Goal: Task Accomplishment & Management: Use online tool/utility

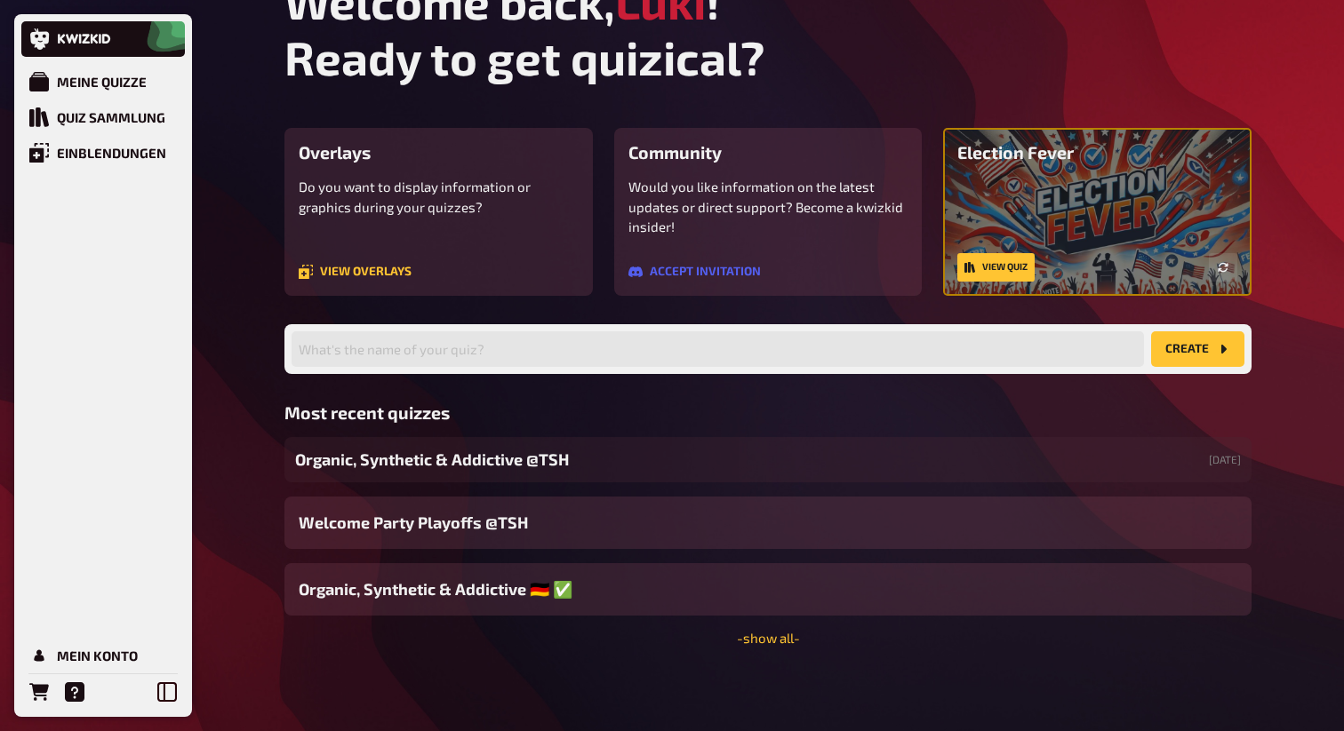
click at [786, 650] on div "Welcome back, Luki ! Ready to get quizical? Overlays Do you want to display inf…" at bounding box center [767, 345] width 995 height 772
click at [770, 633] on link "- show all -" at bounding box center [768, 638] width 63 height 16
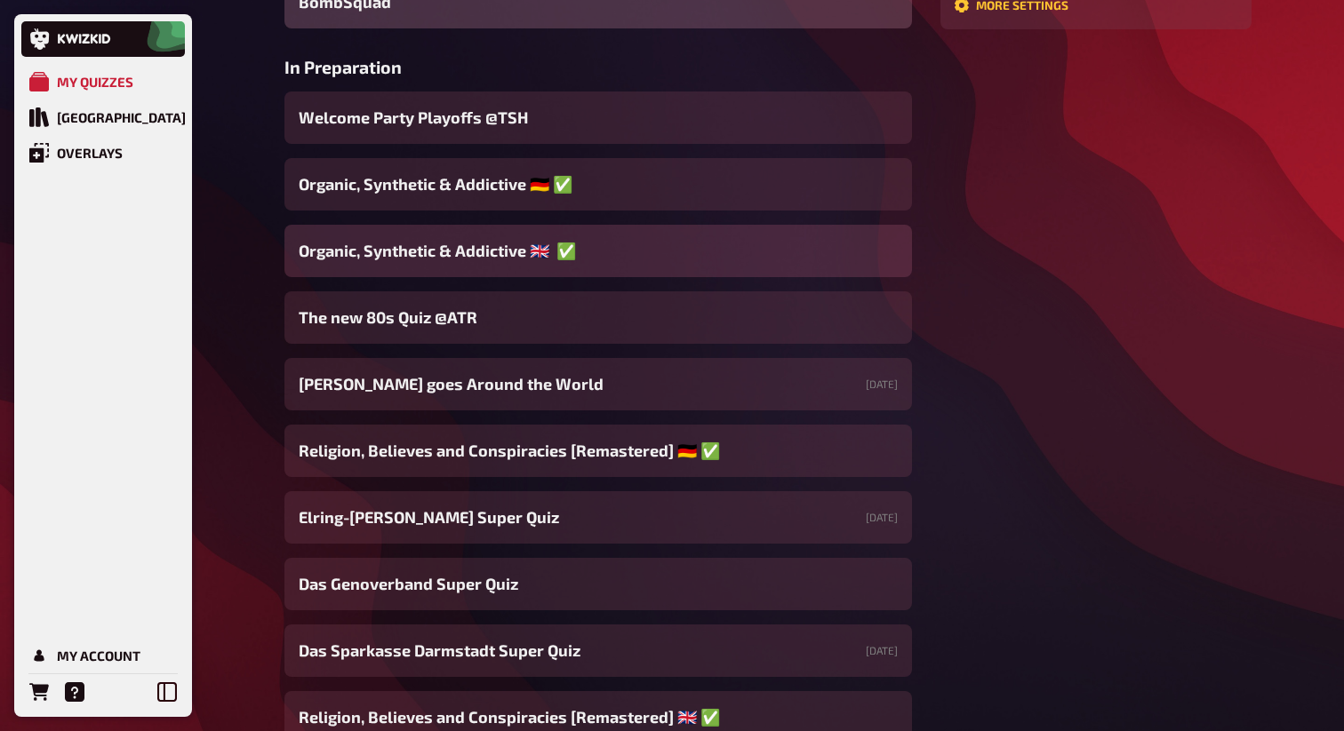
scroll to position [594, 0]
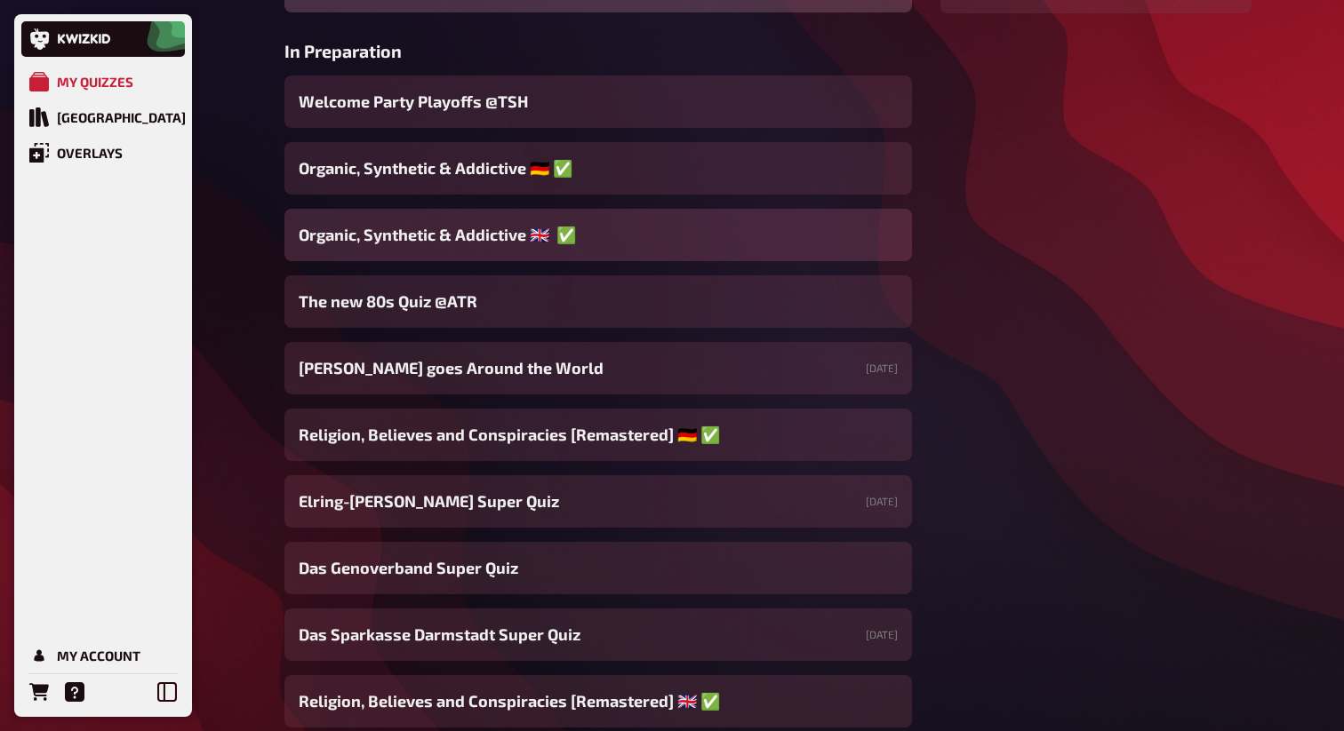
click at [525, 236] on span "Organic, Synthetic & Addictive ​🇬🇧 ​​ ​✅" at bounding box center [437, 235] width 277 height 24
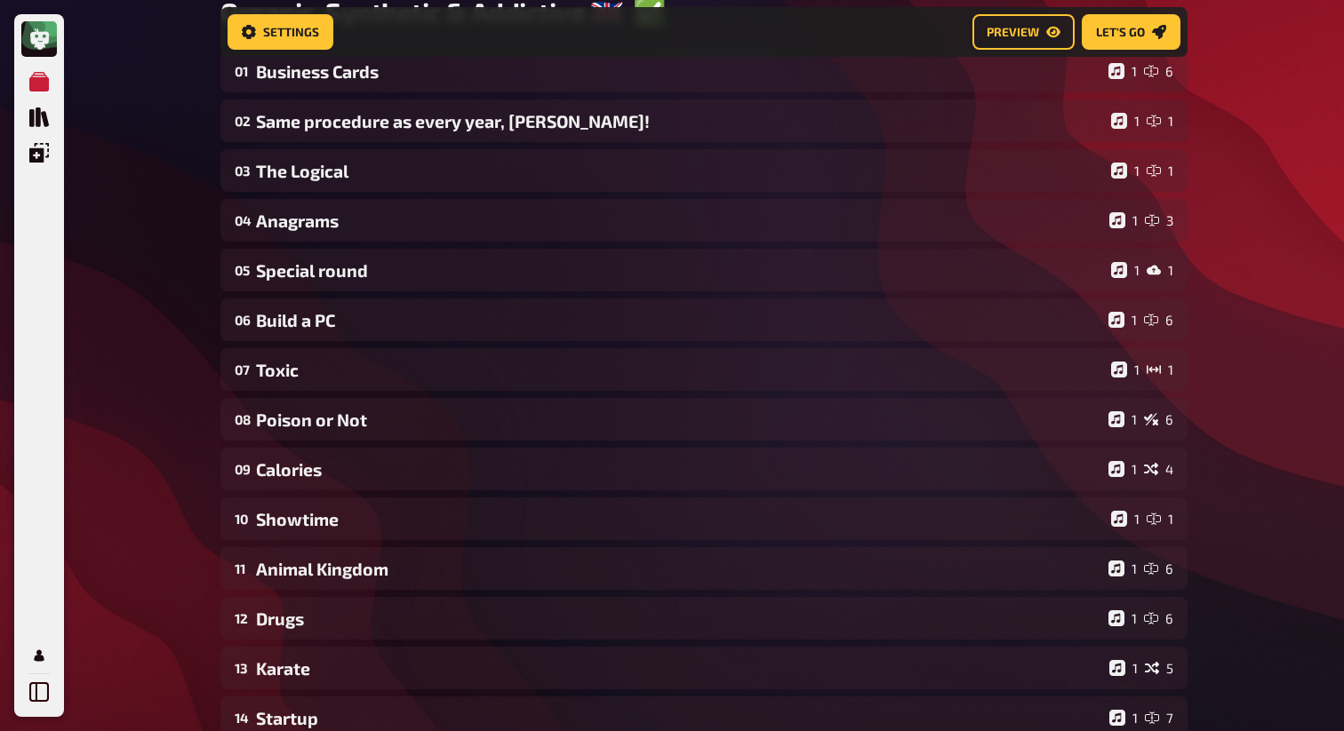
scroll to position [199, 0]
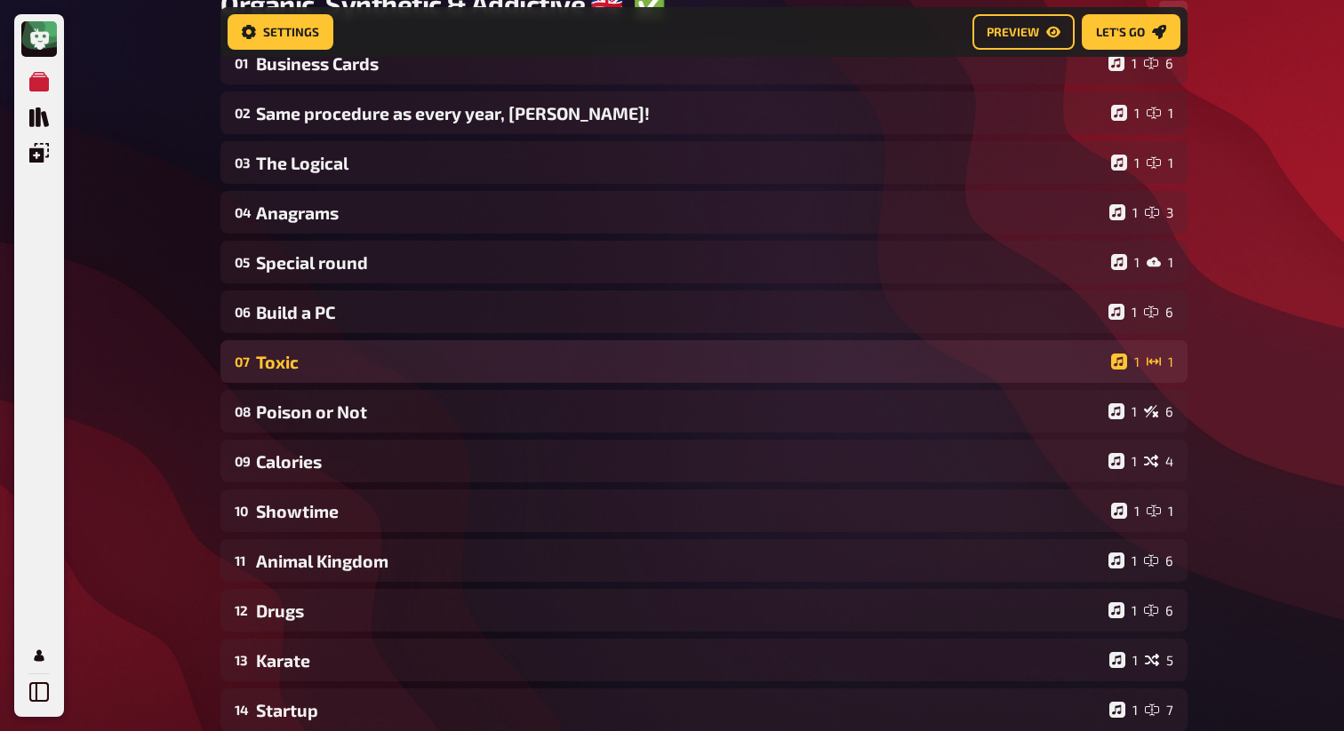
click at [392, 352] on div "07 Toxic 1 1" at bounding box center [703, 361] width 967 height 43
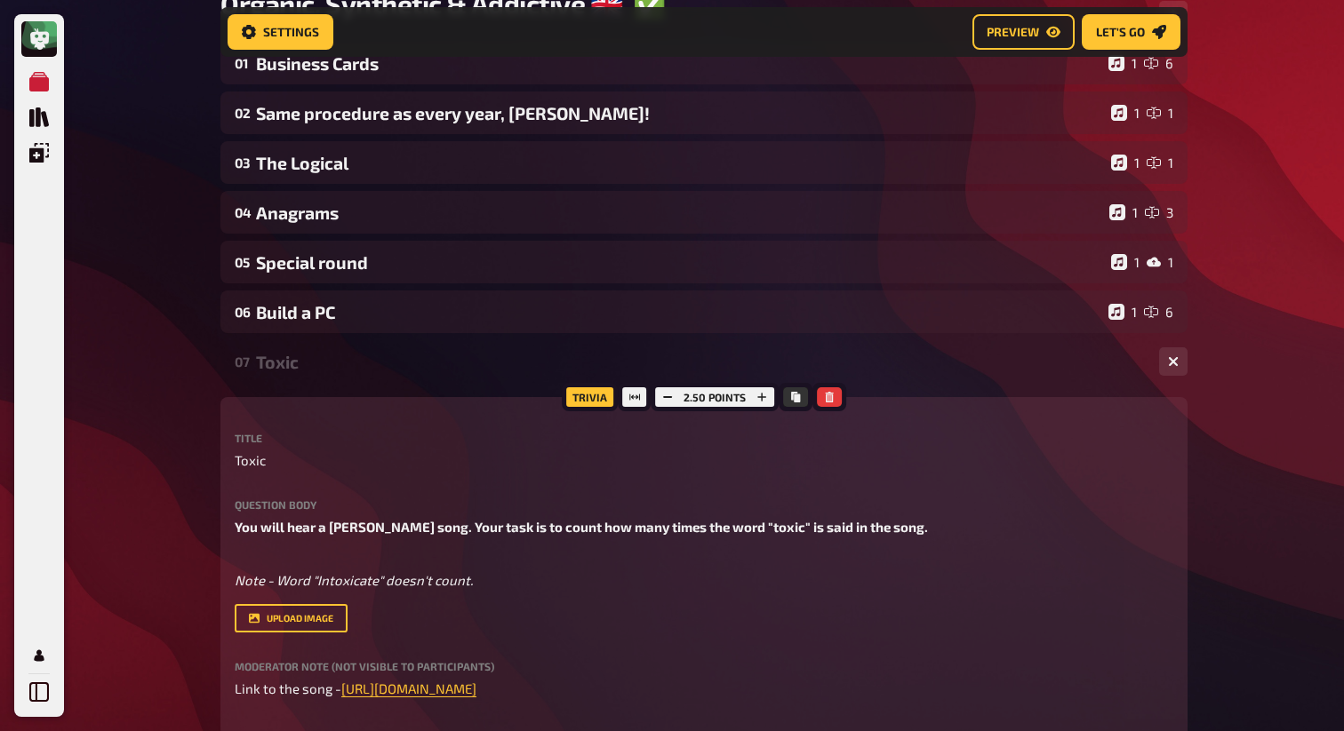
click at [392, 352] on div "07 Toxic 1 1" at bounding box center [703, 361] width 967 height 43
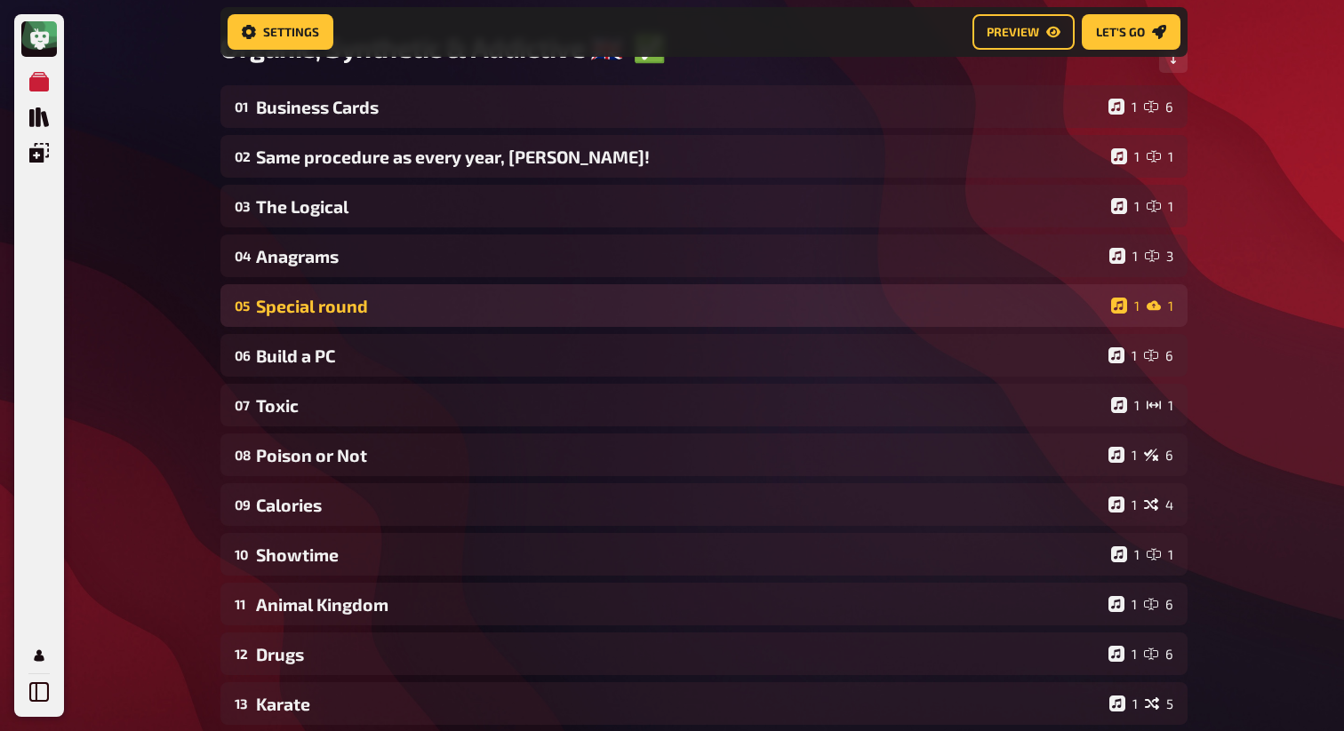
scroll to position [150, 0]
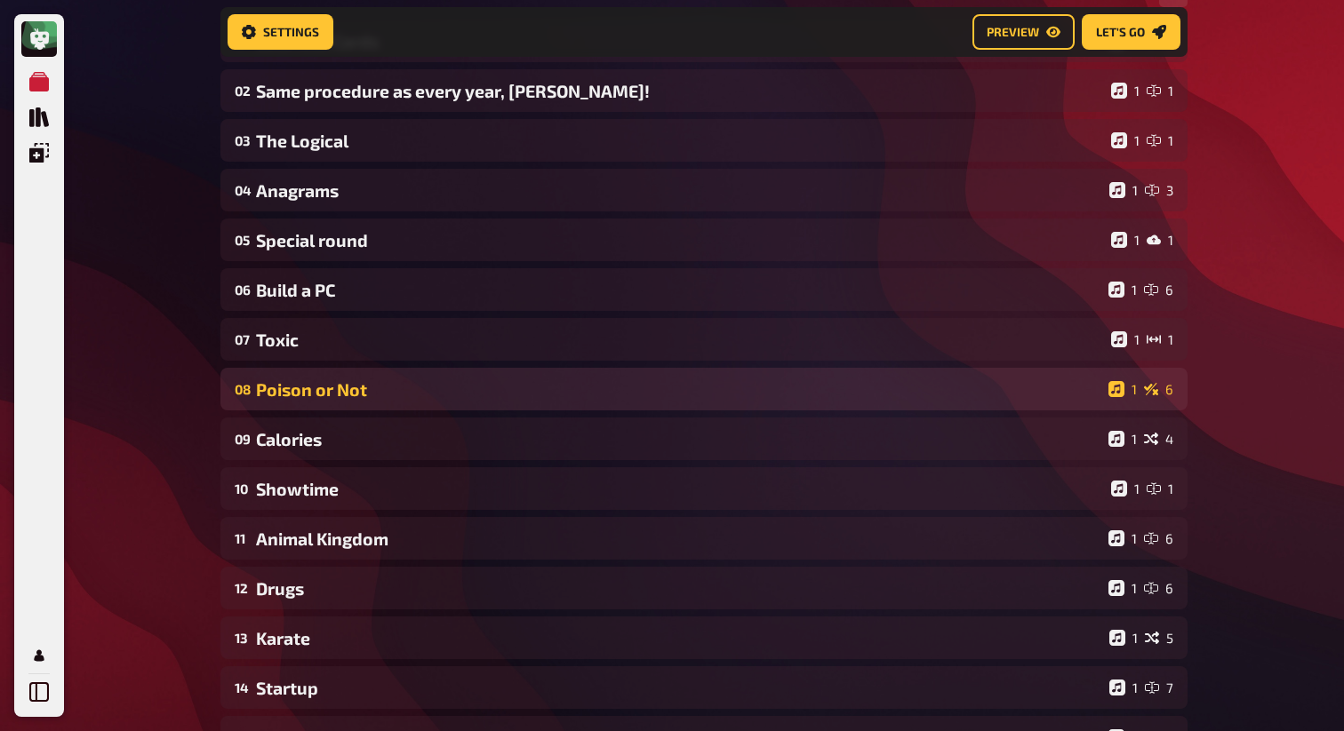
click at [329, 382] on div "Poison or Not" at bounding box center [678, 389] width 845 height 20
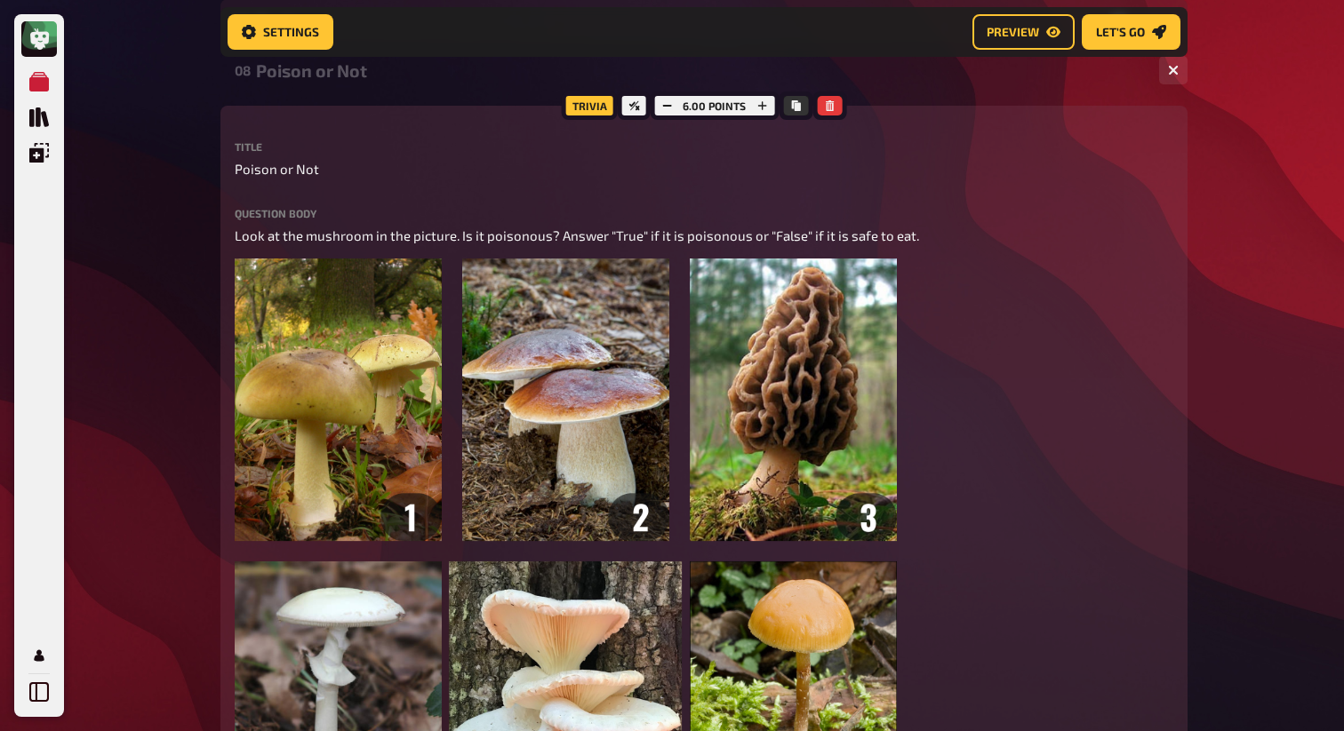
scroll to position [529, 0]
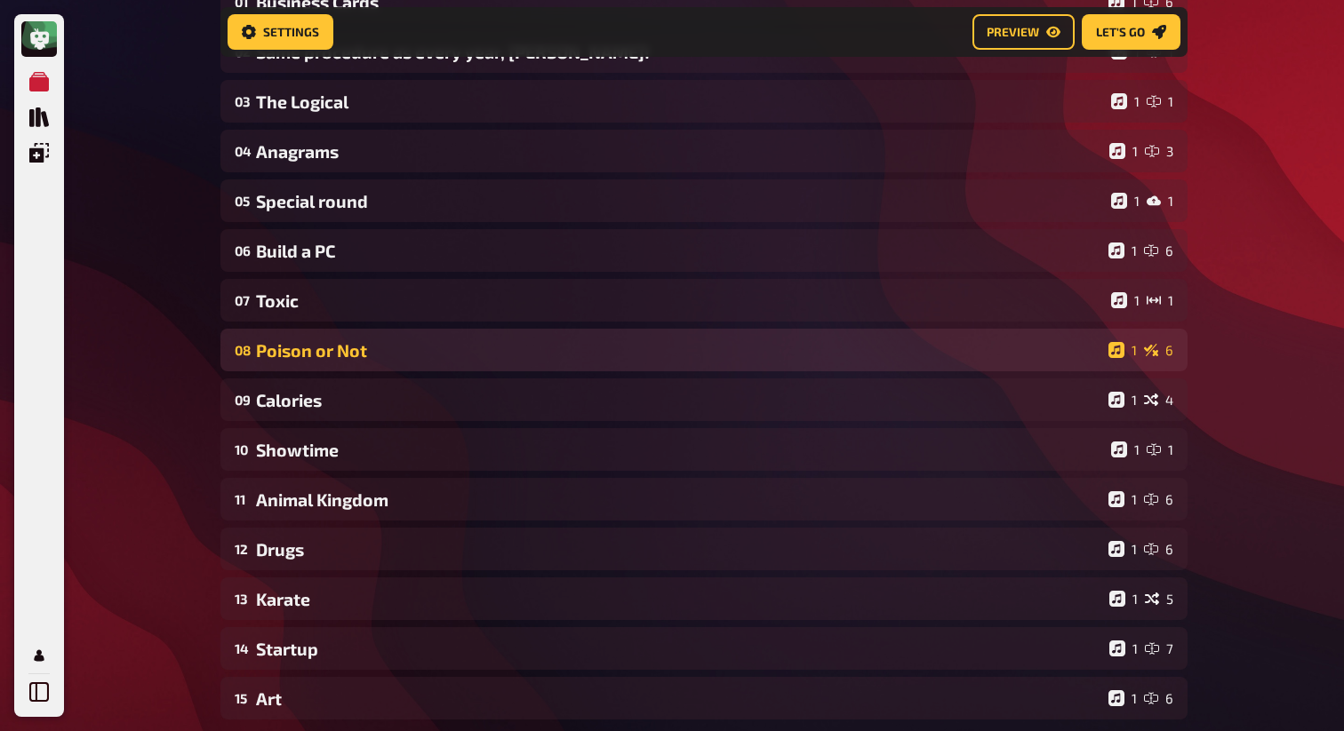
click at [387, 361] on div "Poison or Not" at bounding box center [678, 350] width 845 height 20
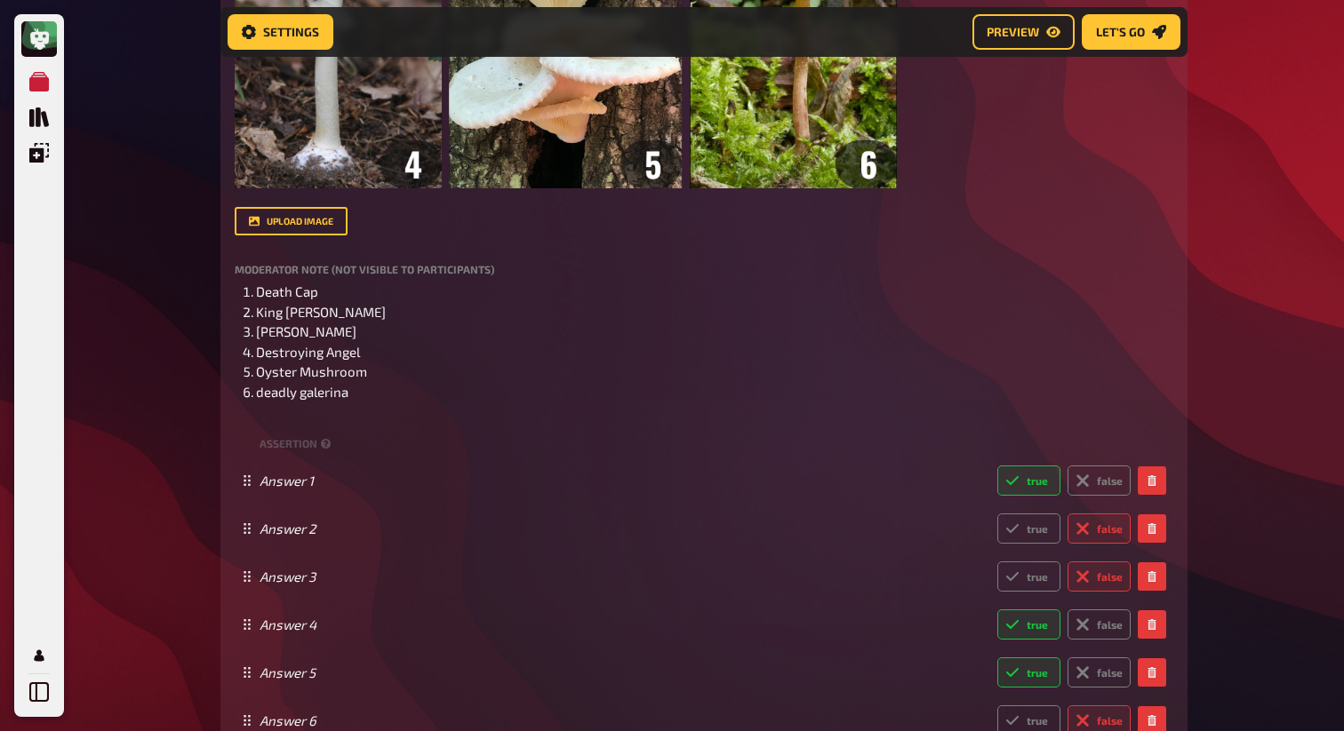
scroll to position [1280, 0]
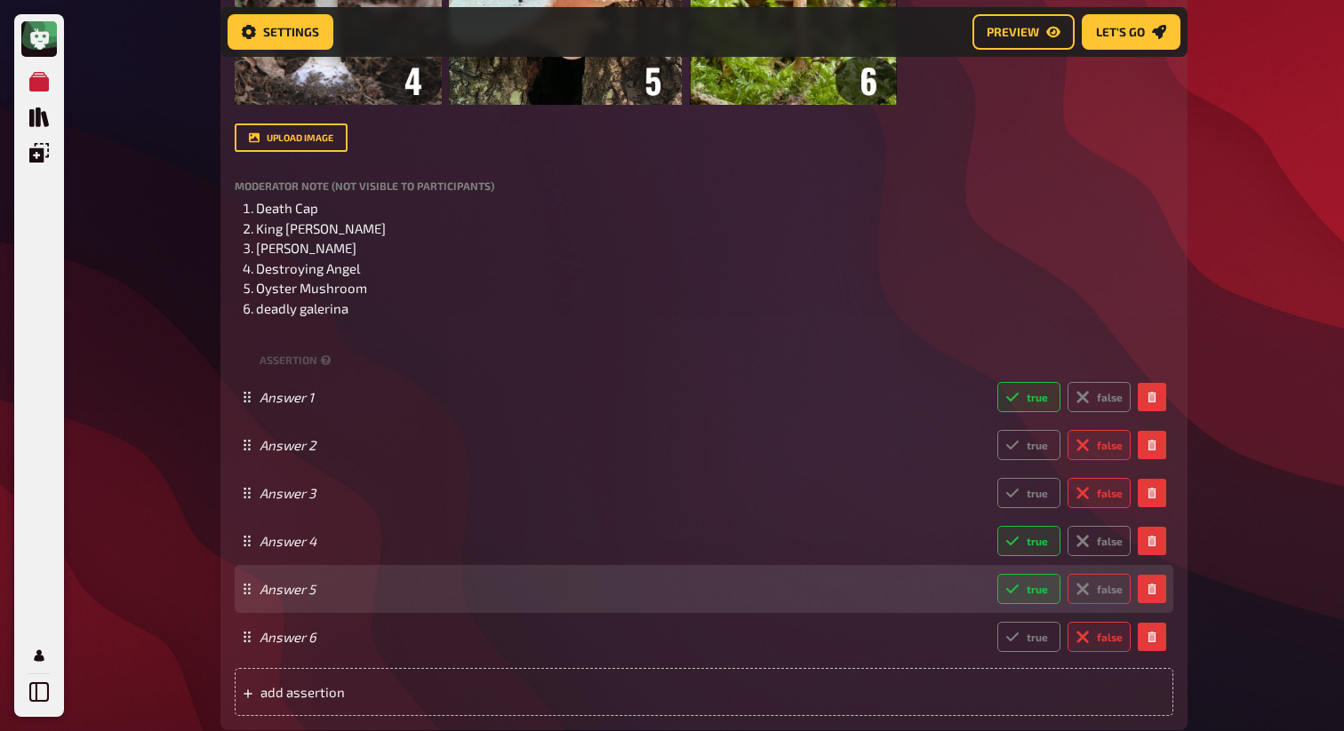
click at [1104, 600] on label "false" at bounding box center [1098, 589] width 63 height 30
click at [997, 574] on input "false" at bounding box center [996, 573] width 1 height 1
radio input "true"
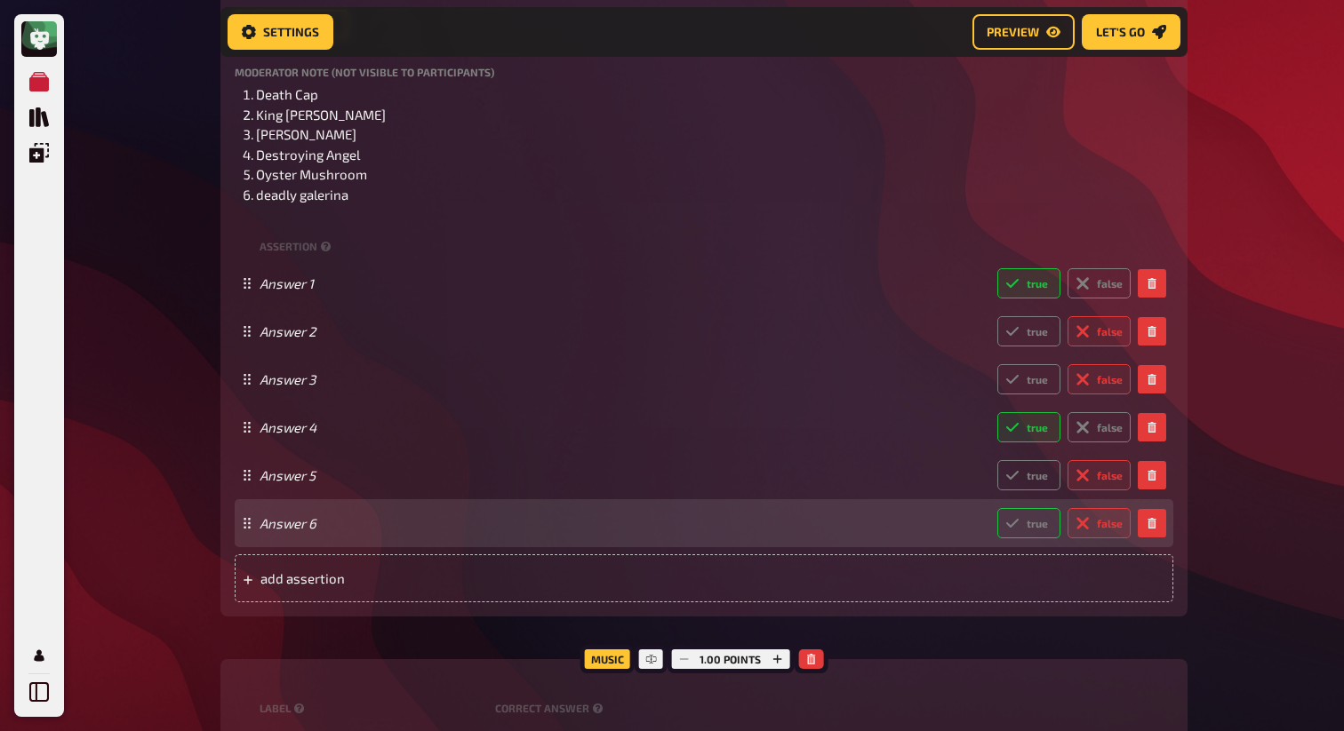
click at [1026, 522] on label "true" at bounding box center [1028, 523] width 63 height 30
click at [997, 508] on input "true" at bounding box center [996, 507] width 1 height 1
radio input "true"
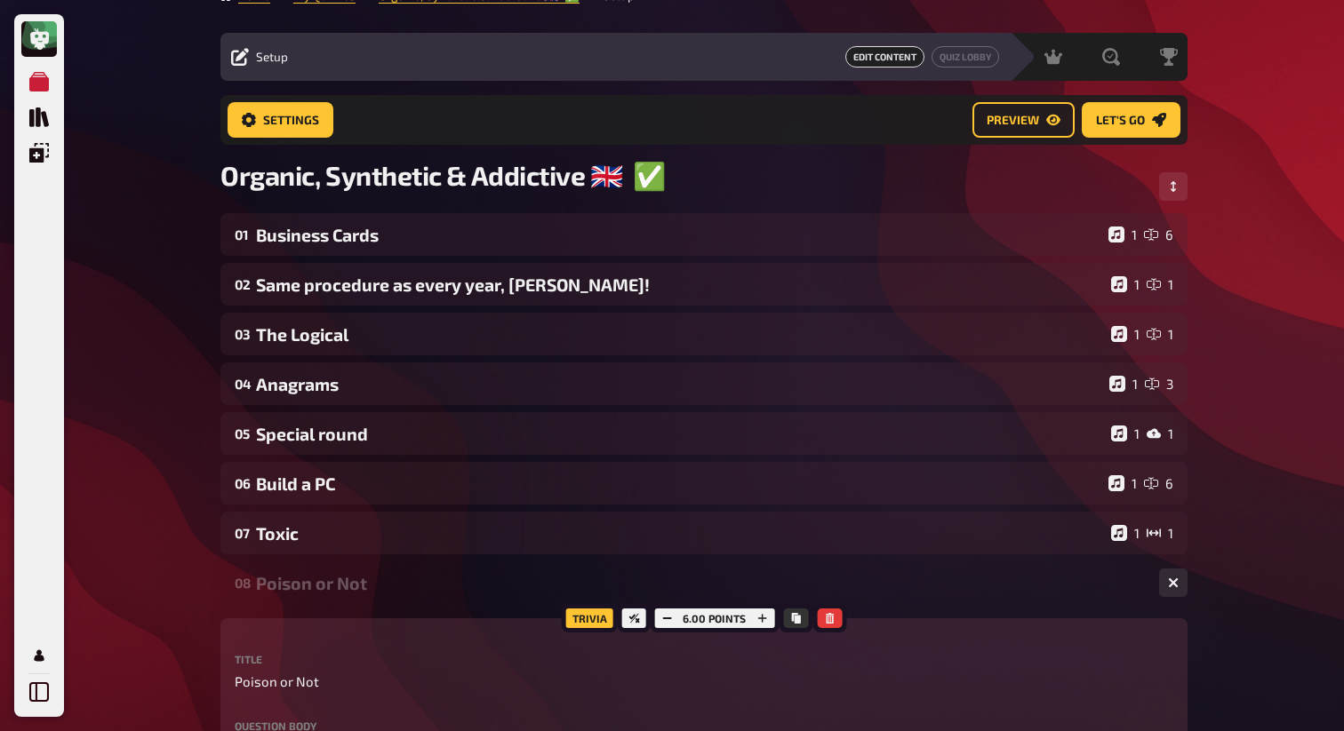
scroll to position [0, 0]
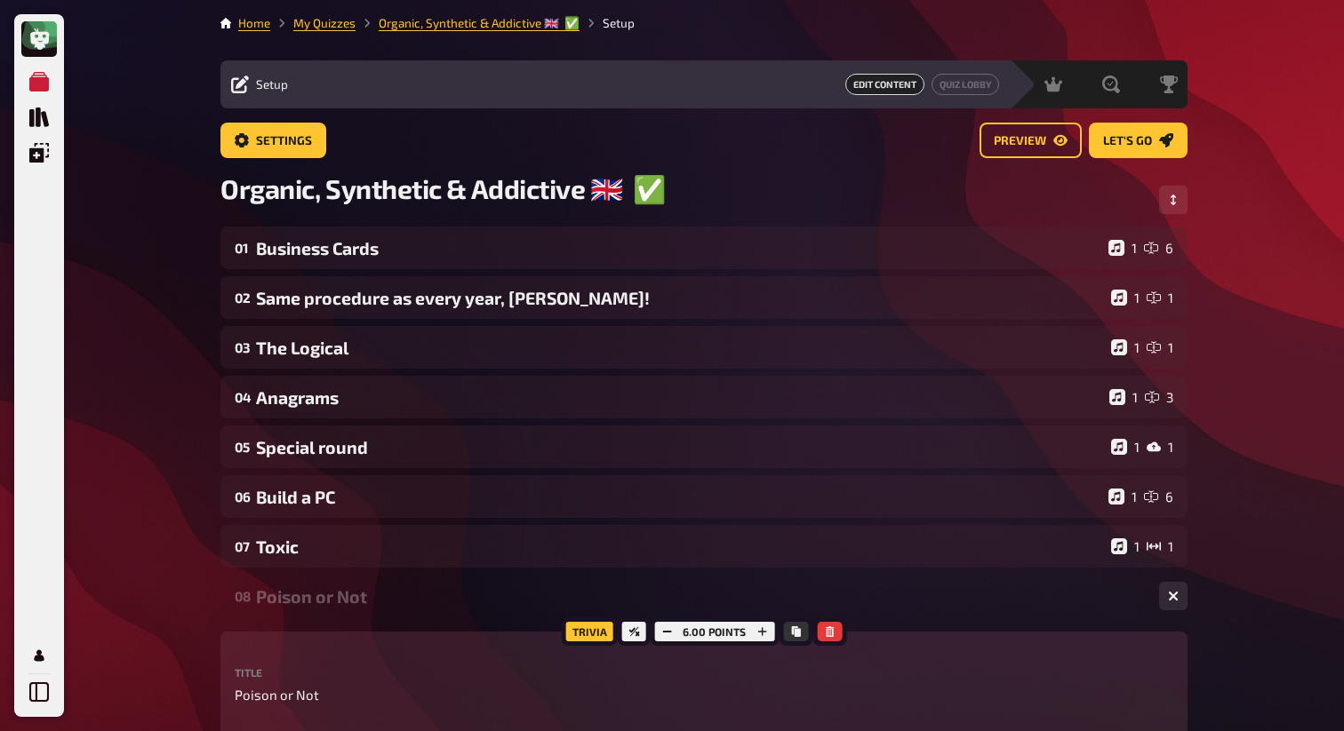
click at [335, 30] on li "My Quizzes" at bounding box center [312, 23] width 85 height 18
click at [305, 20] on link "My Quizzes" at bounding box center [324, 23] width 62 height 14
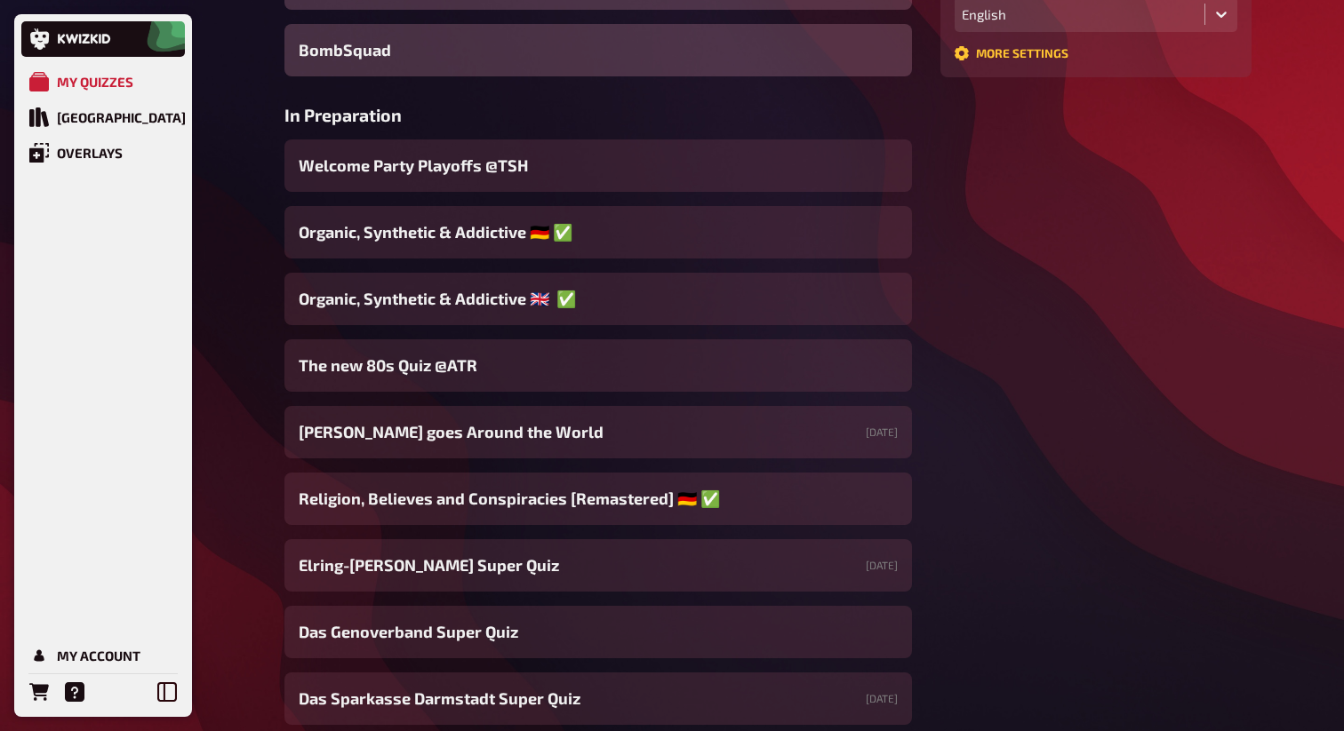
scroll to position [538, 0]
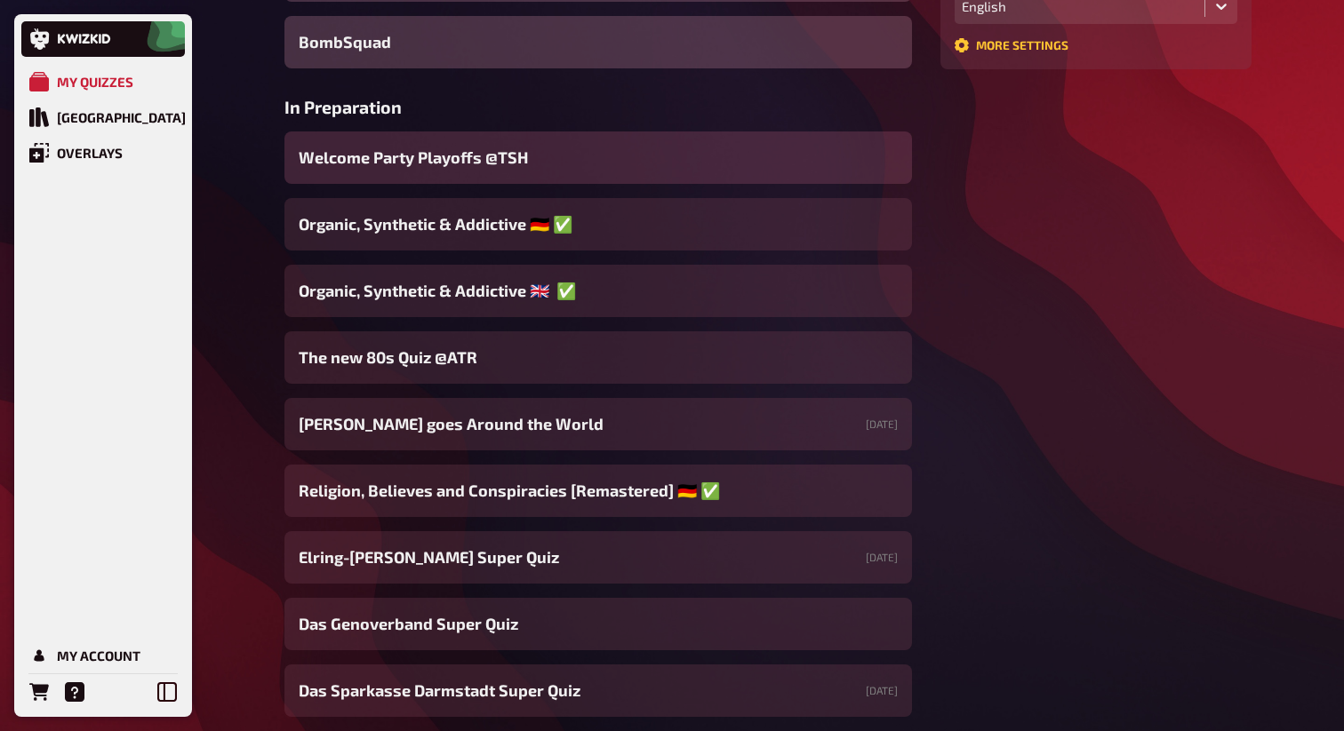
click at [497, 143] on div "Welcome Party Playoffs @TSH" at bounding box center [597, 158] width 627 height 52
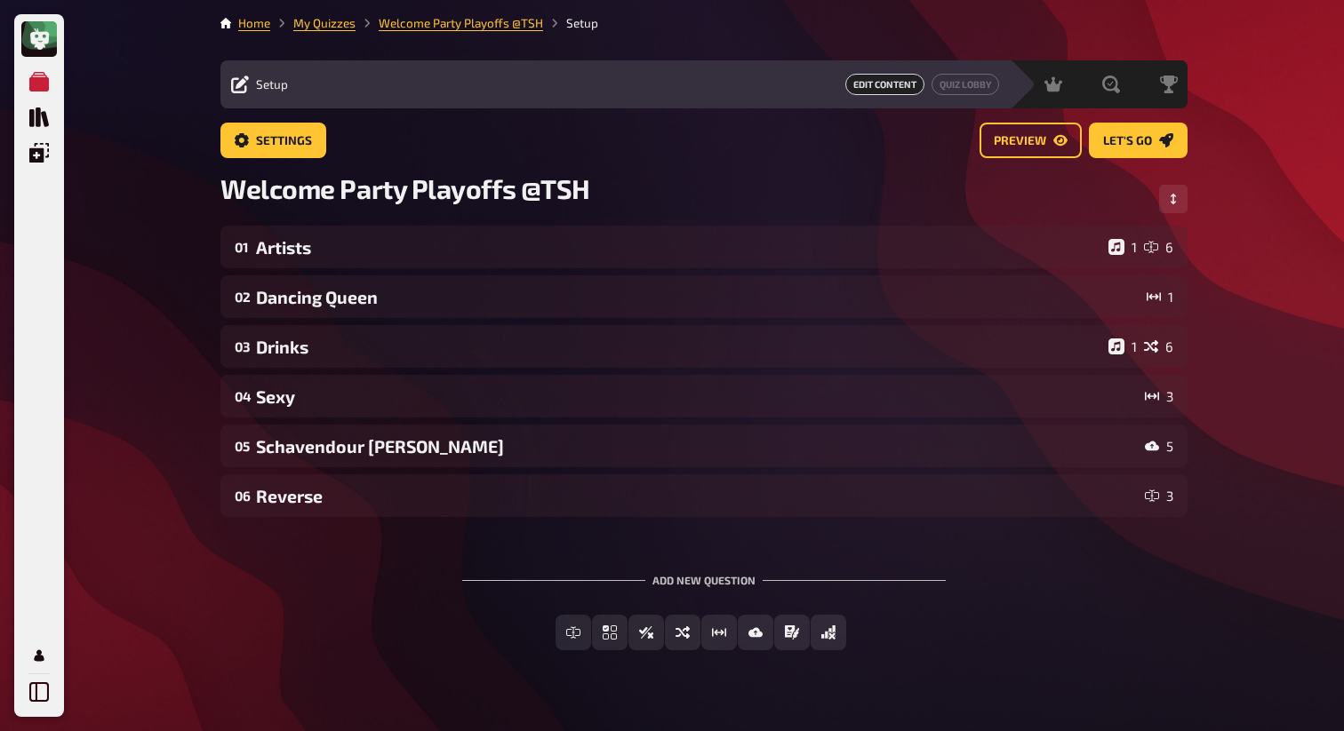
scroll to position [34, 0]
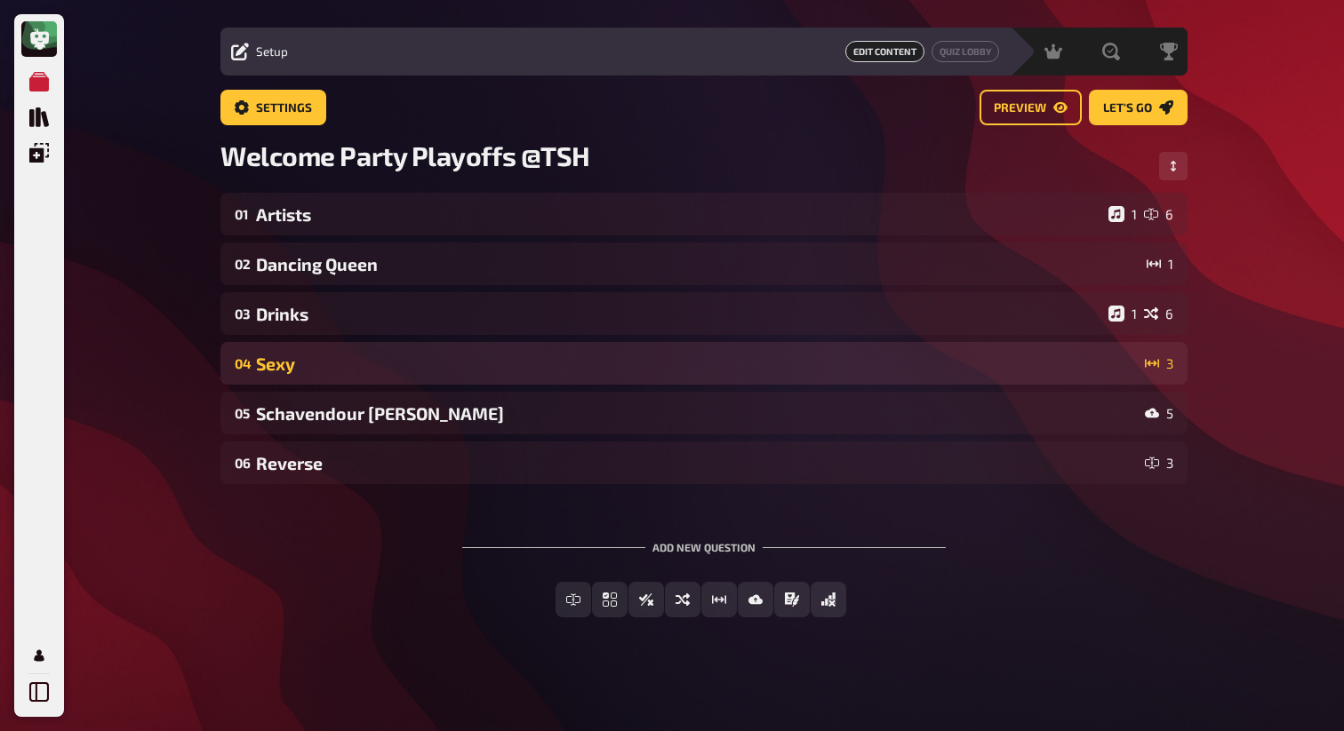
click at [399, 372] on div "Sexy" at bounding box center [696, 364] width 881 height 20
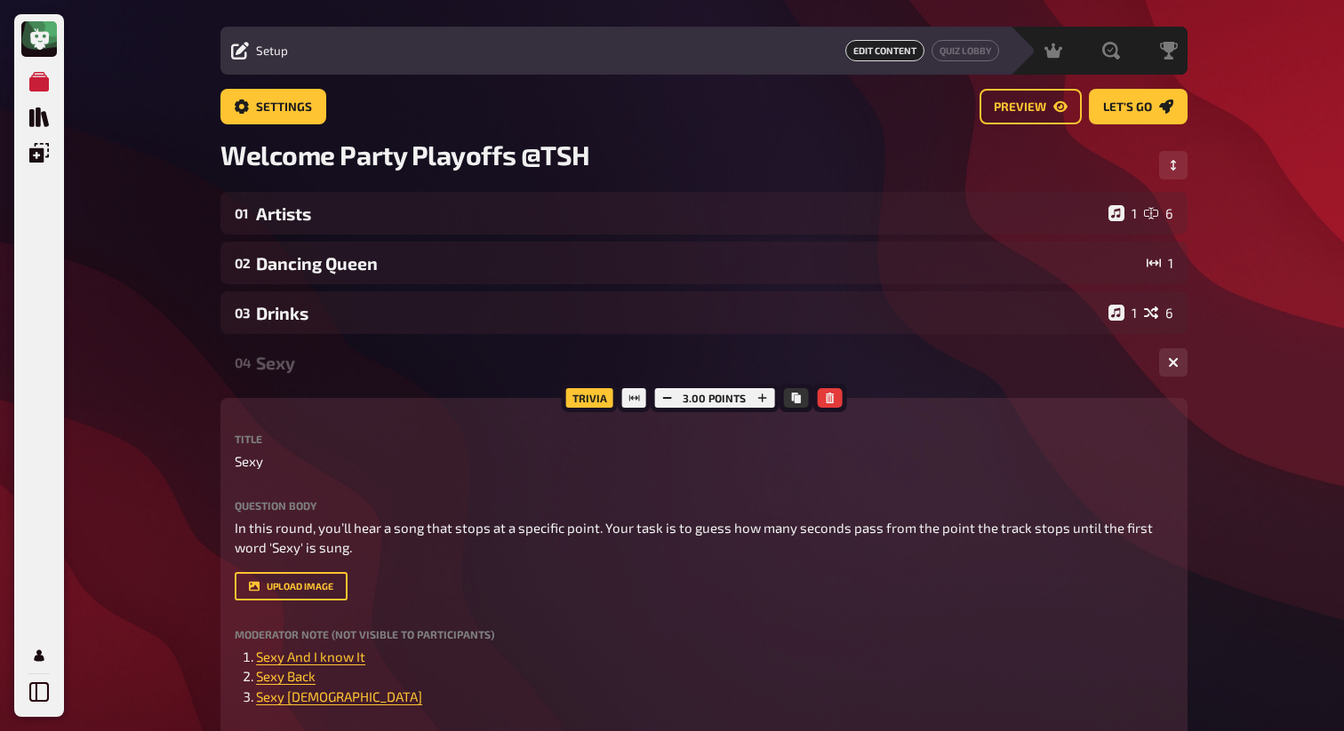
click at [399, 372] on div "Sexy" at bounding box center [700, 363] width 889 height 20
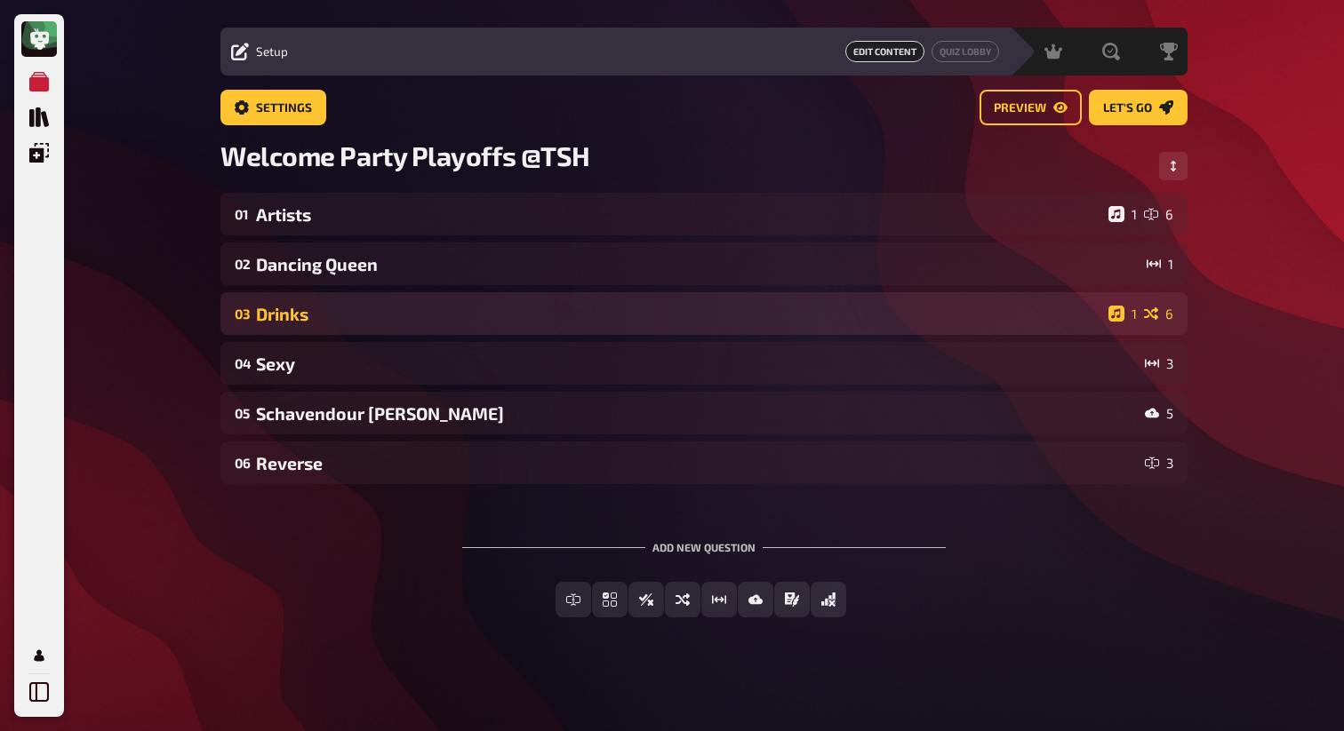
click at [393, 304] on div "Drinks" at bounding box center [678, 314] width 845 height 20
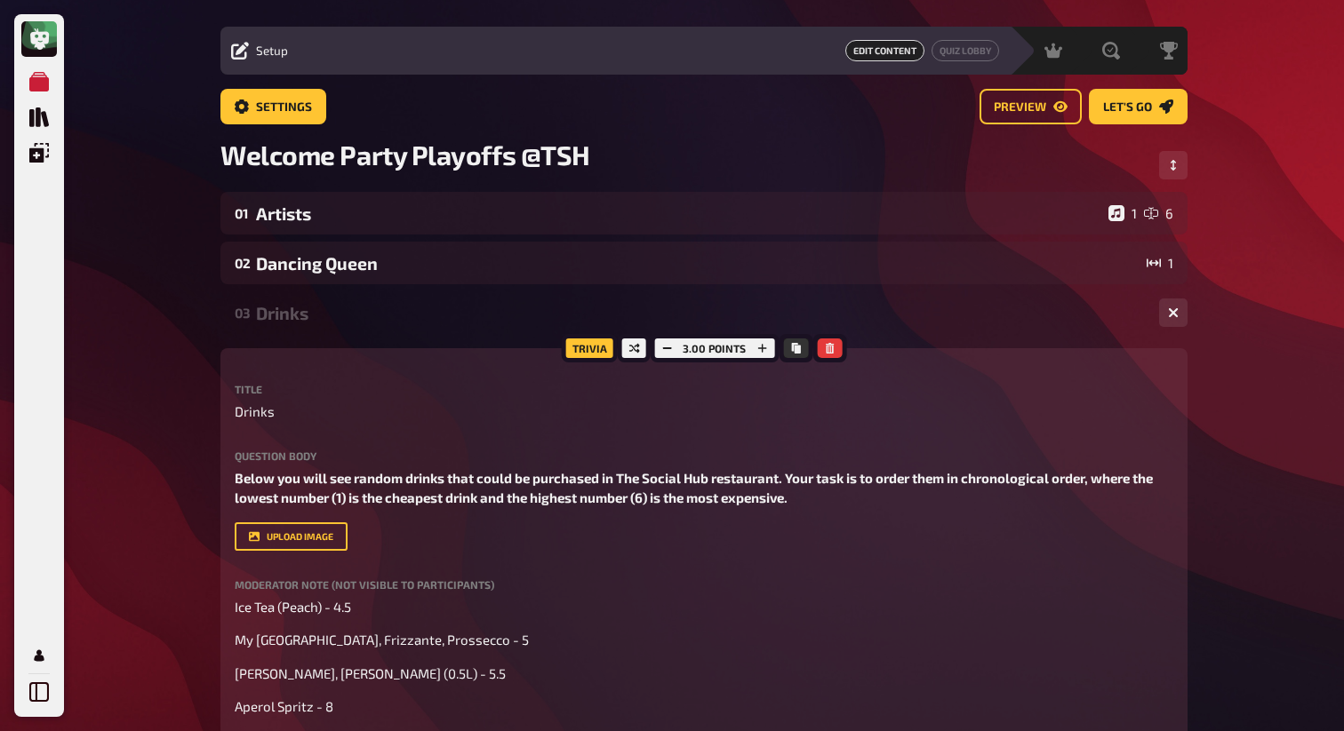
click at [389, 309] on div "Drinks" at bounding box center [700, 313] width 889 height 20
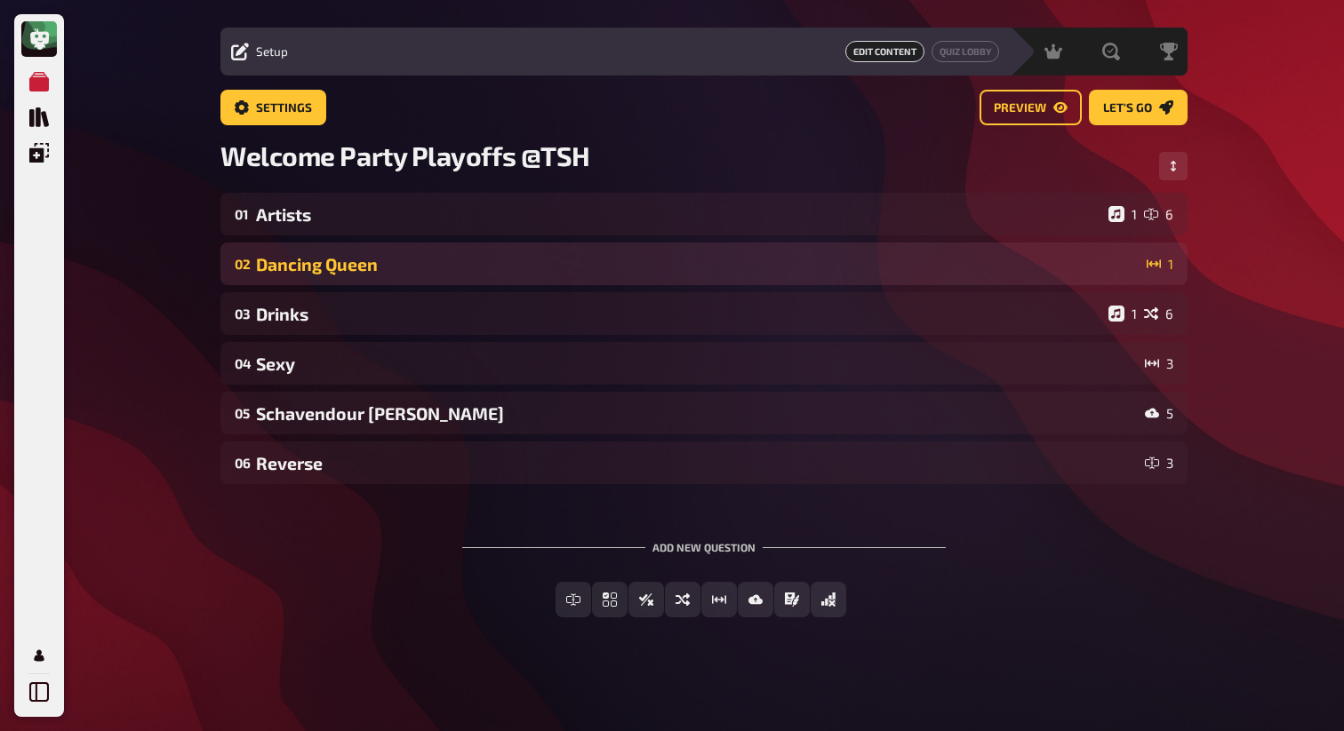
click at [381, 271] on div "Dancing Queen" at bounding box center [697, 264] width 883 height 20
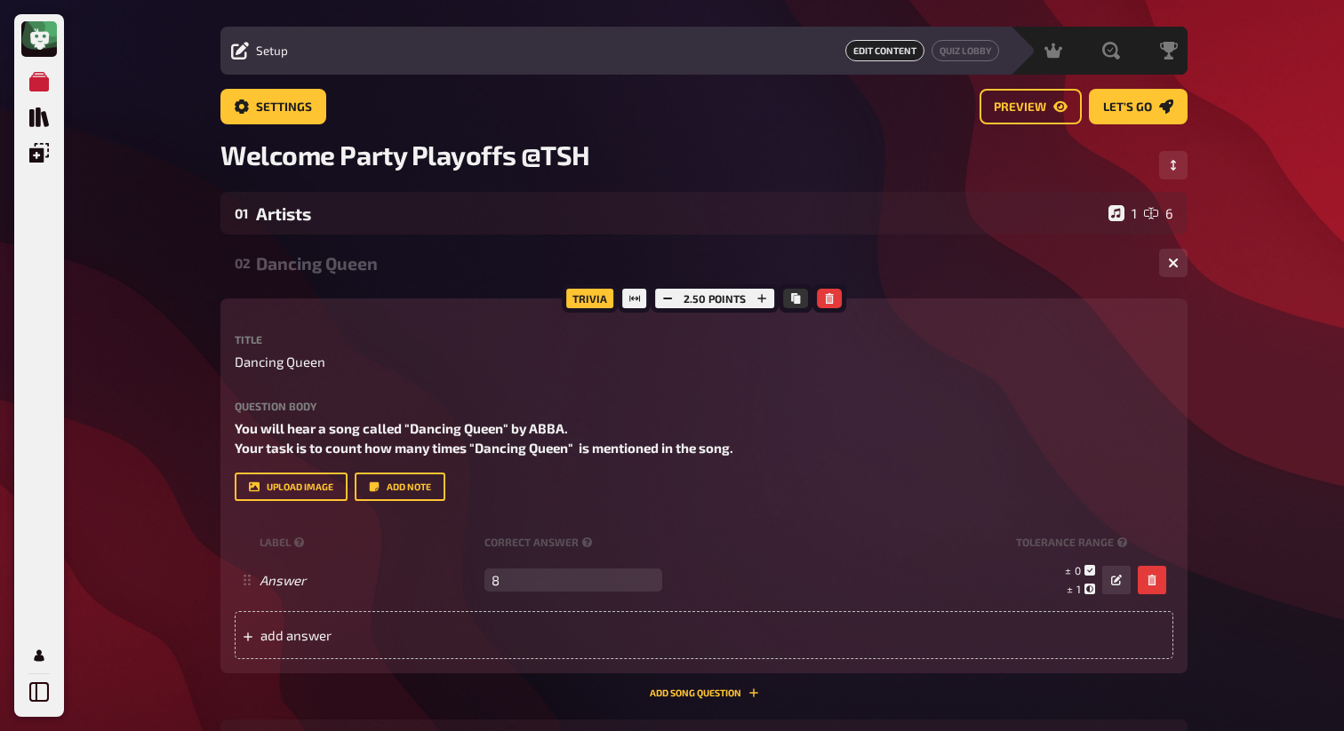
click at [380, 270] on div "Dancing Queen" at bounding box center [700, 263] width 889 height 20
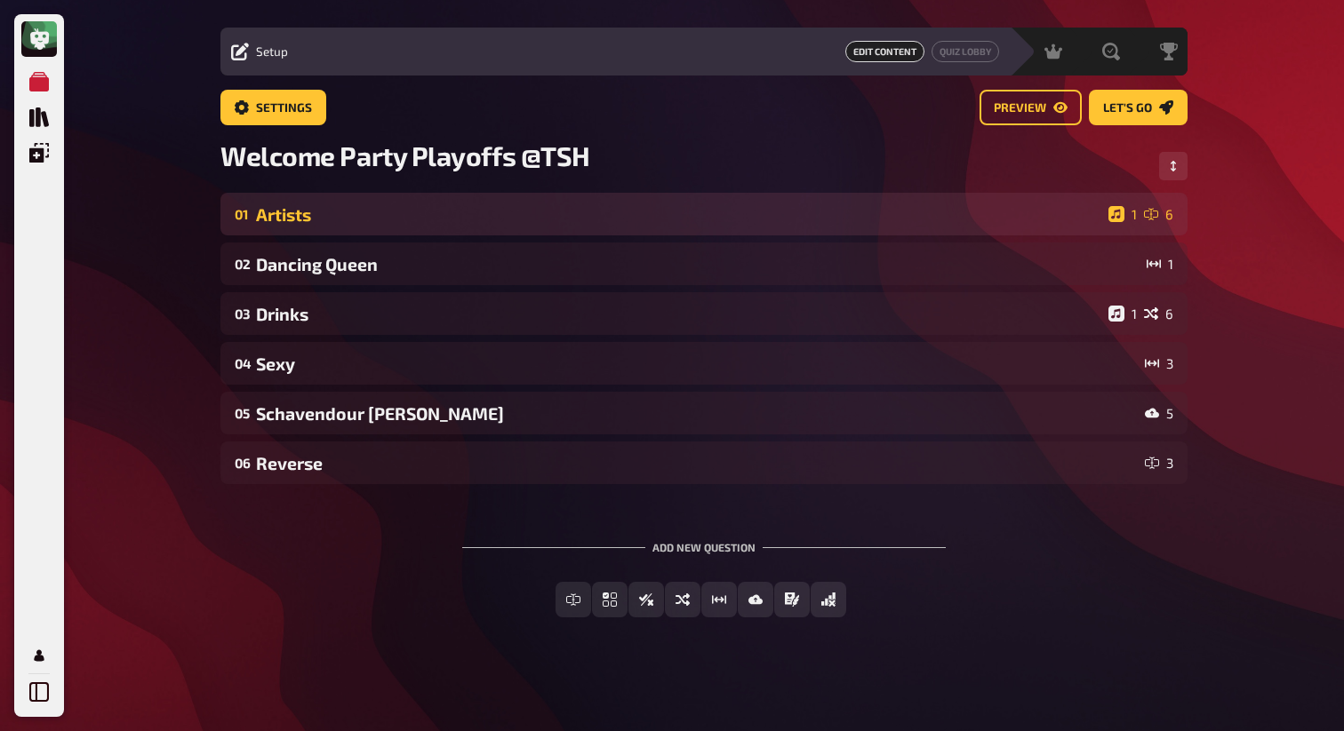
click at [379, 204] on div "Artists" at bounding box center [678, 214] width 845 height 20
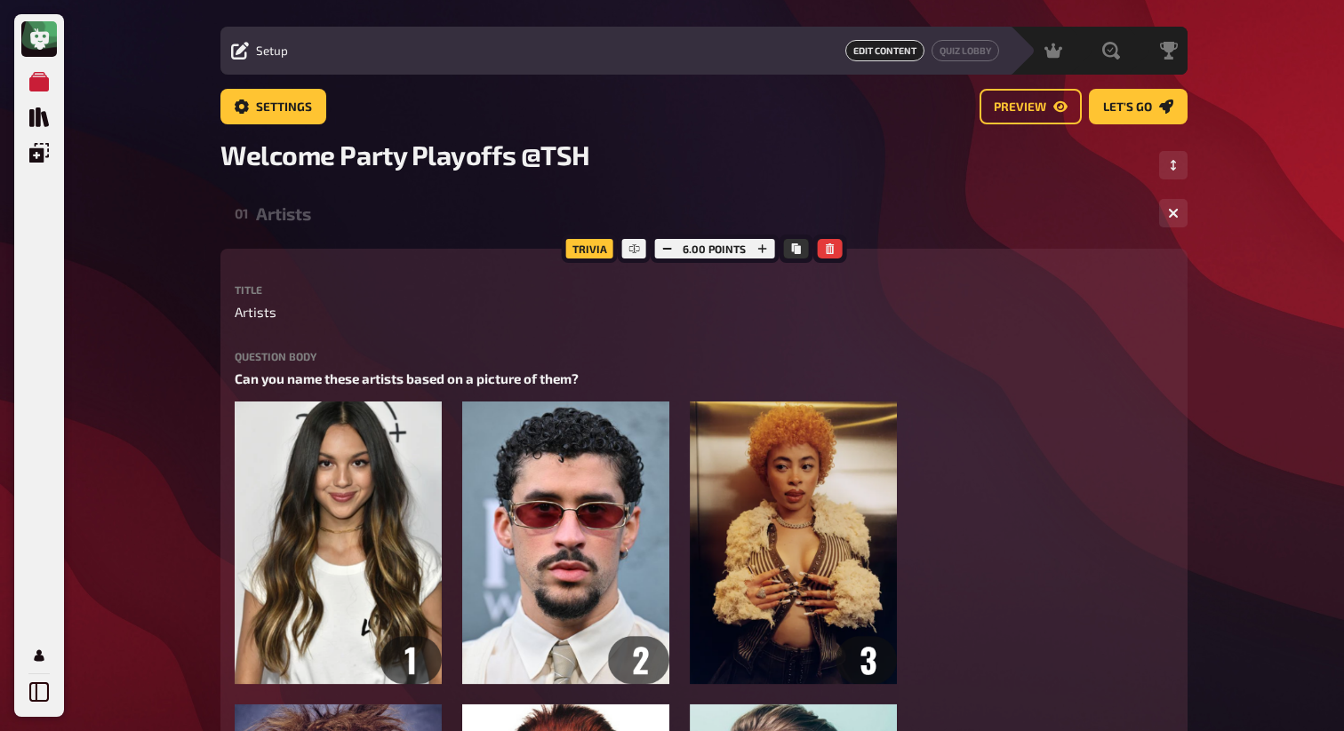
click at [374, 209] on div "Artists" at bounding box center [700, 213] width 889 height 20
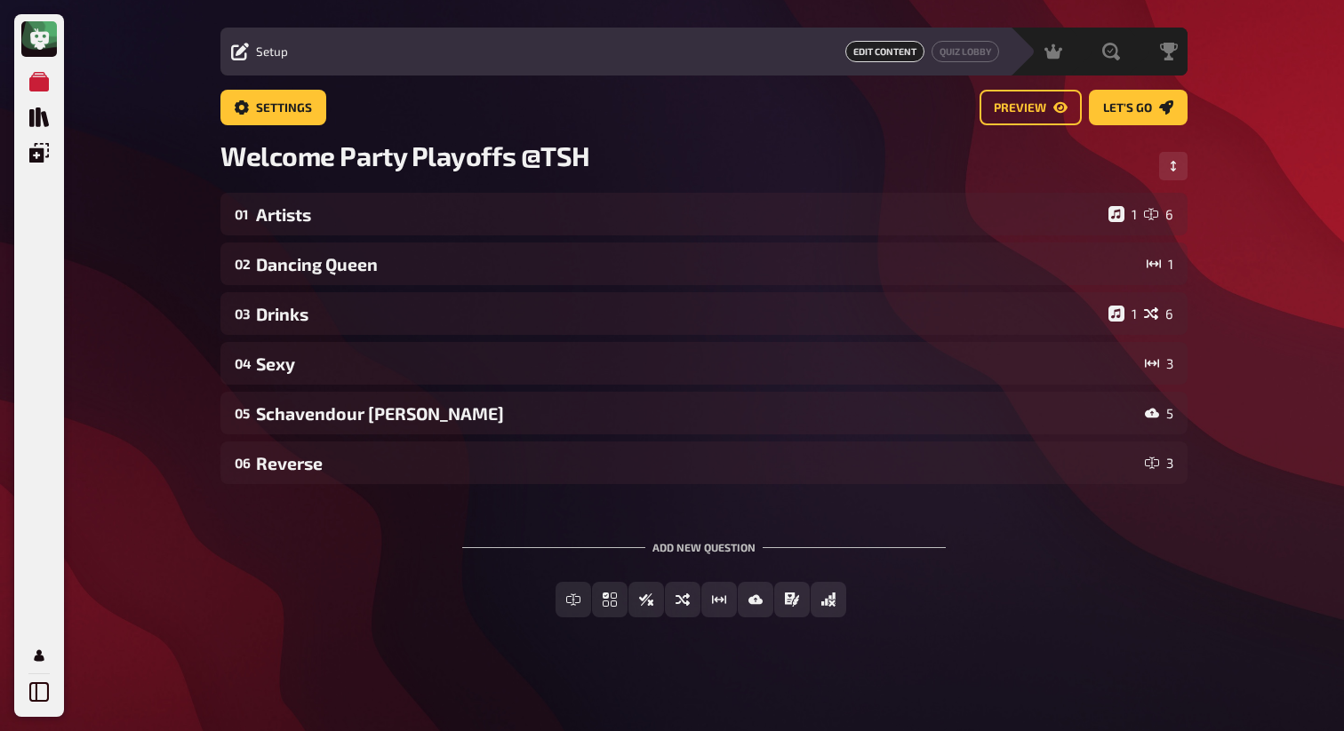
click at [351, 572] on div "Add new question Free Text Input Multiple Choice True / False Sorting Question …" at bounding box center [703, 579] width 967 height 133
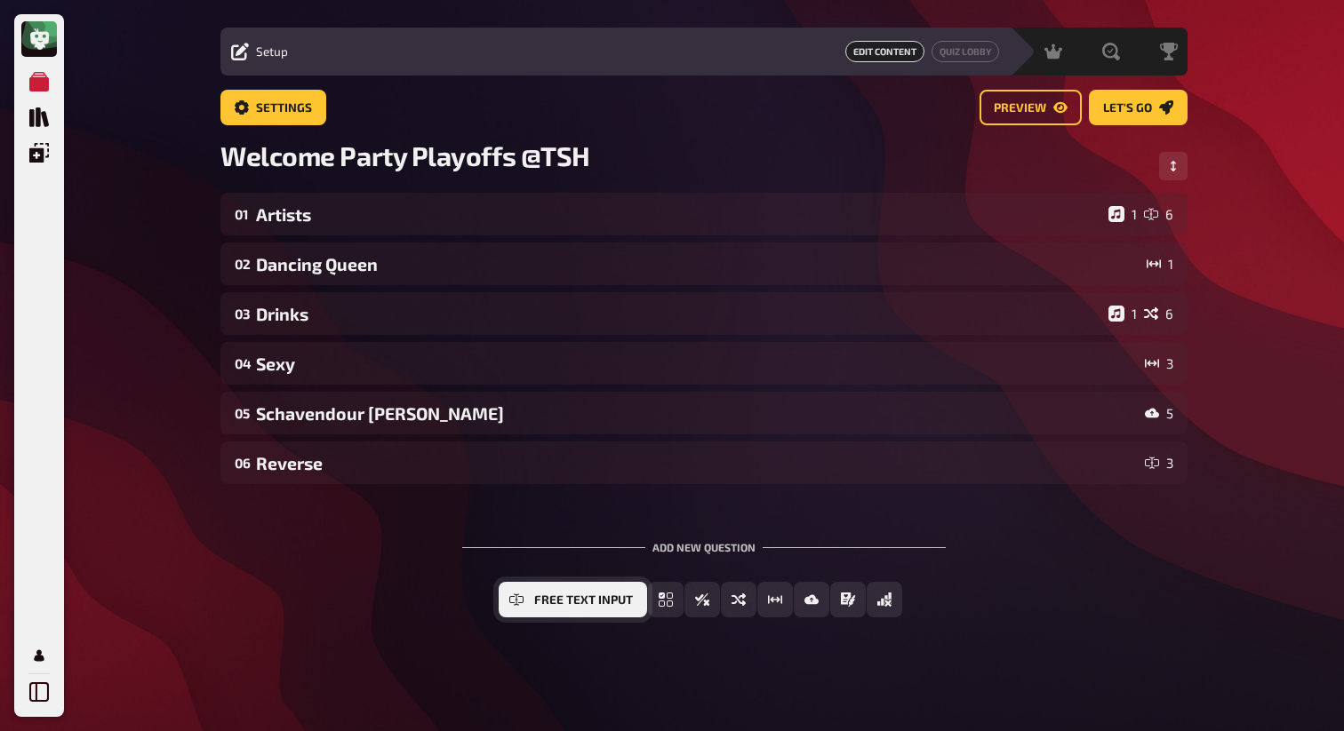
click at [555, 599] on span "Free Text Input" at bounding box center [583, 600] width 99 height 12
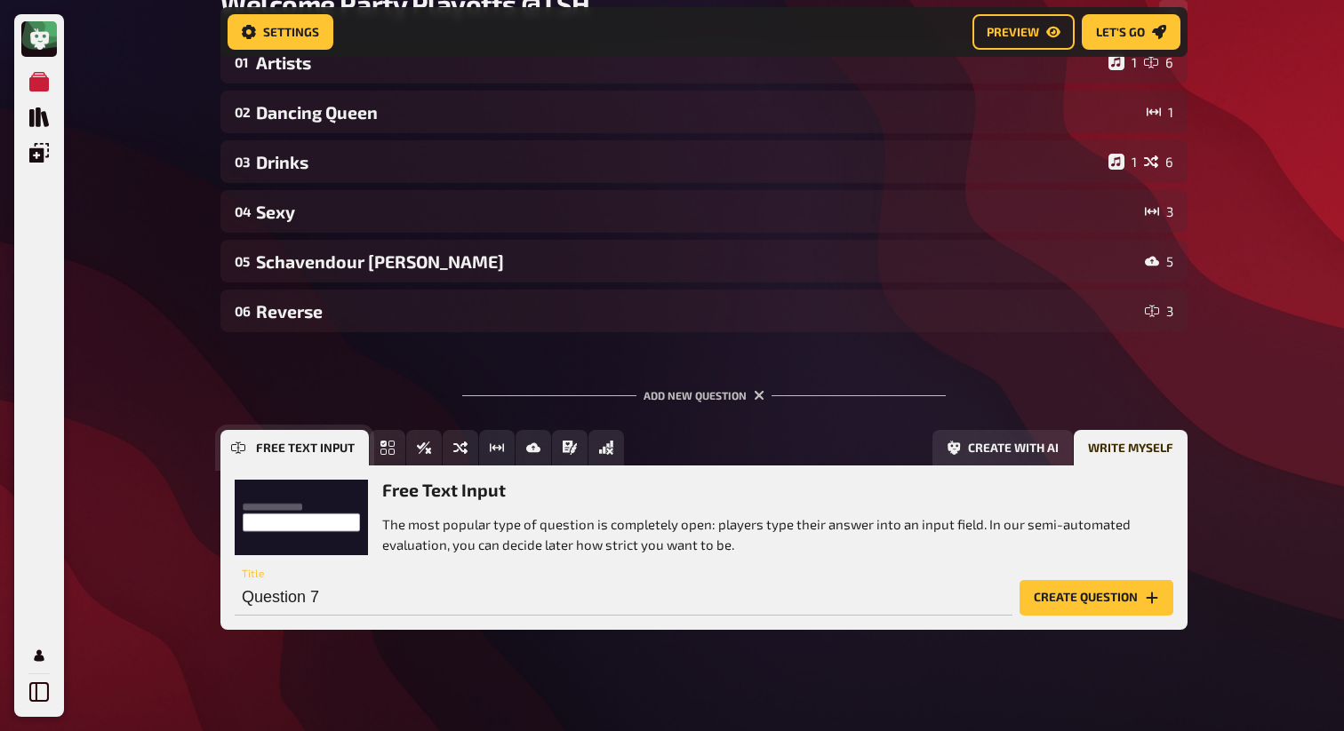
scroll to position [200, 0]
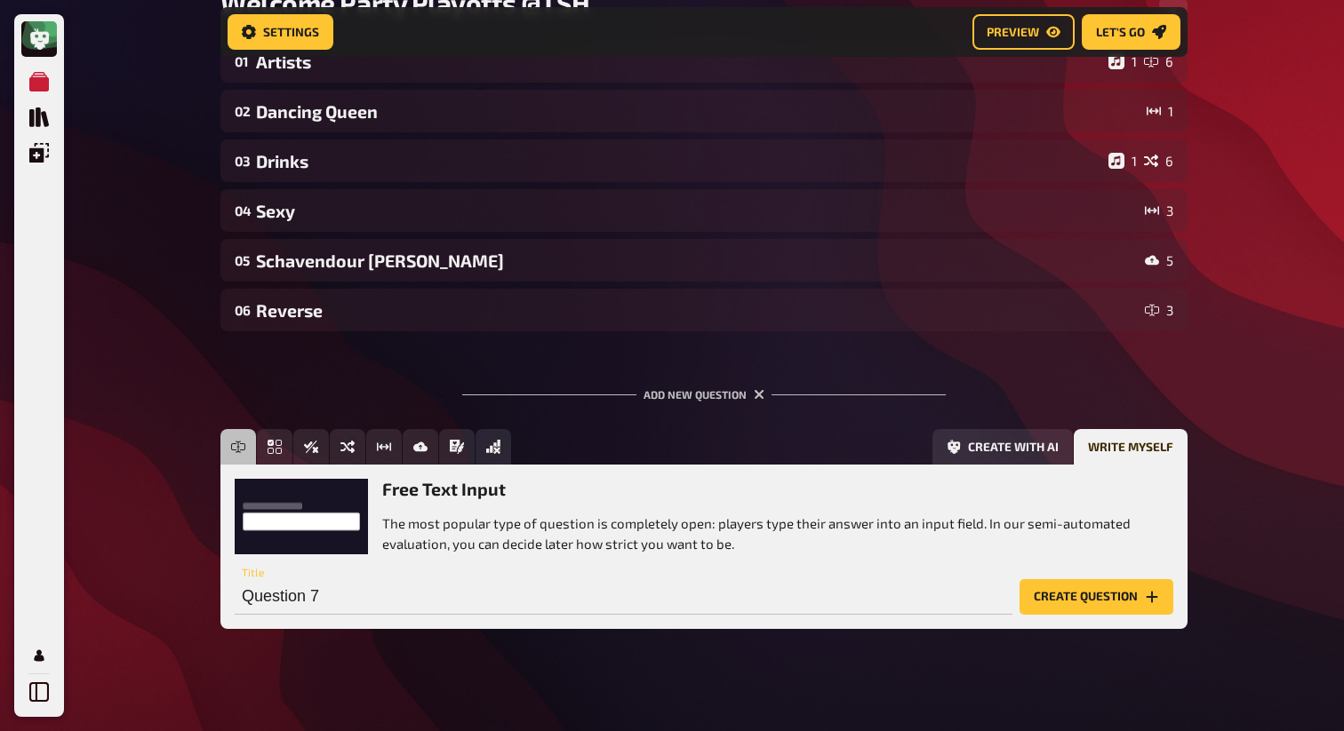
click at [638, 361] on div "Add new question" at bounding box center [703, 387] width 483 height 55
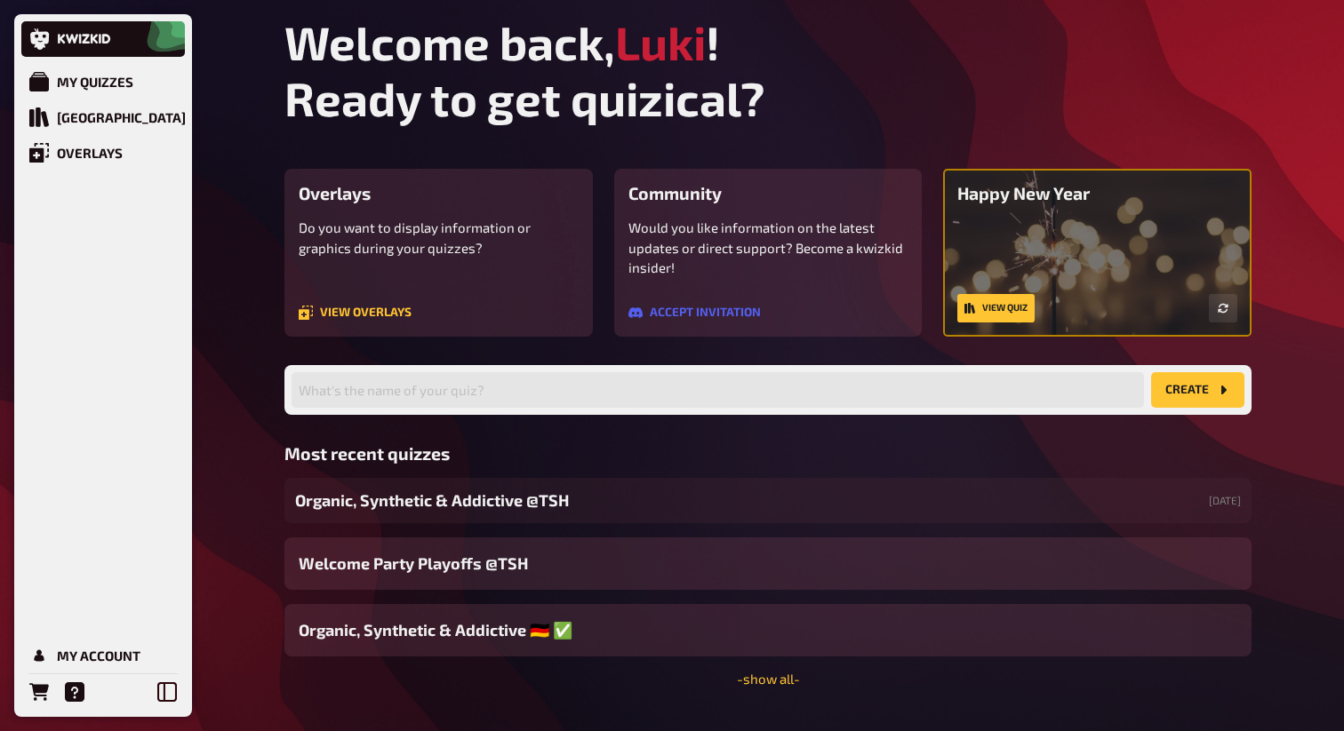
scroll to position [41, 0]
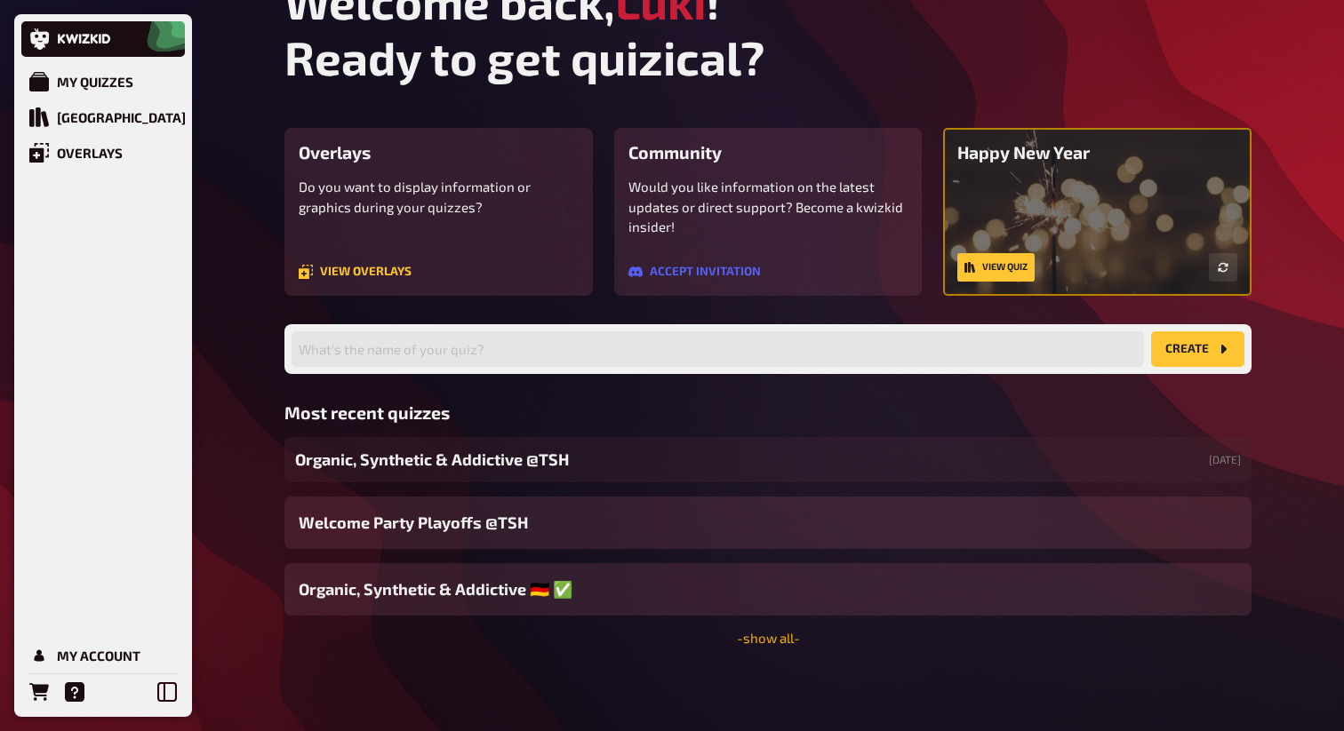
click at [750, 634] on link "- show all -" at bounding box center [768, 638] width 63 height 16
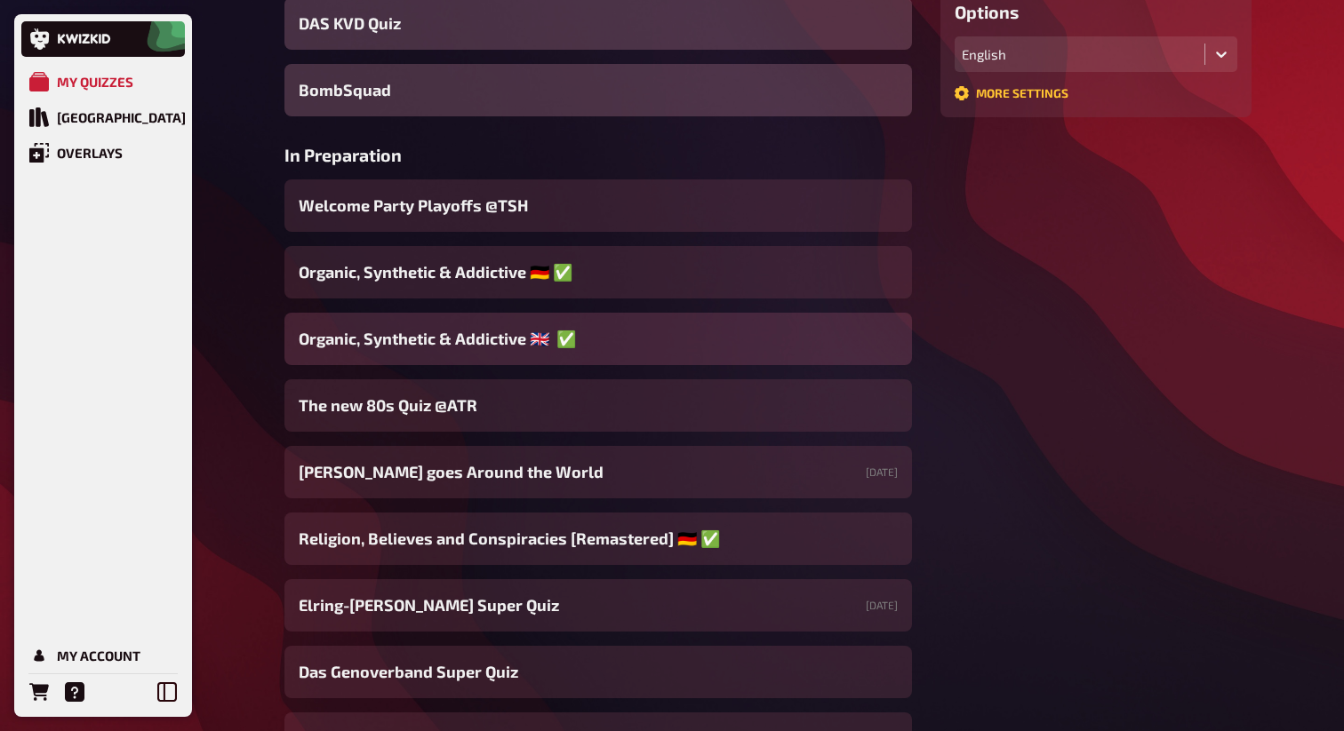
scroll to position [498, 0]
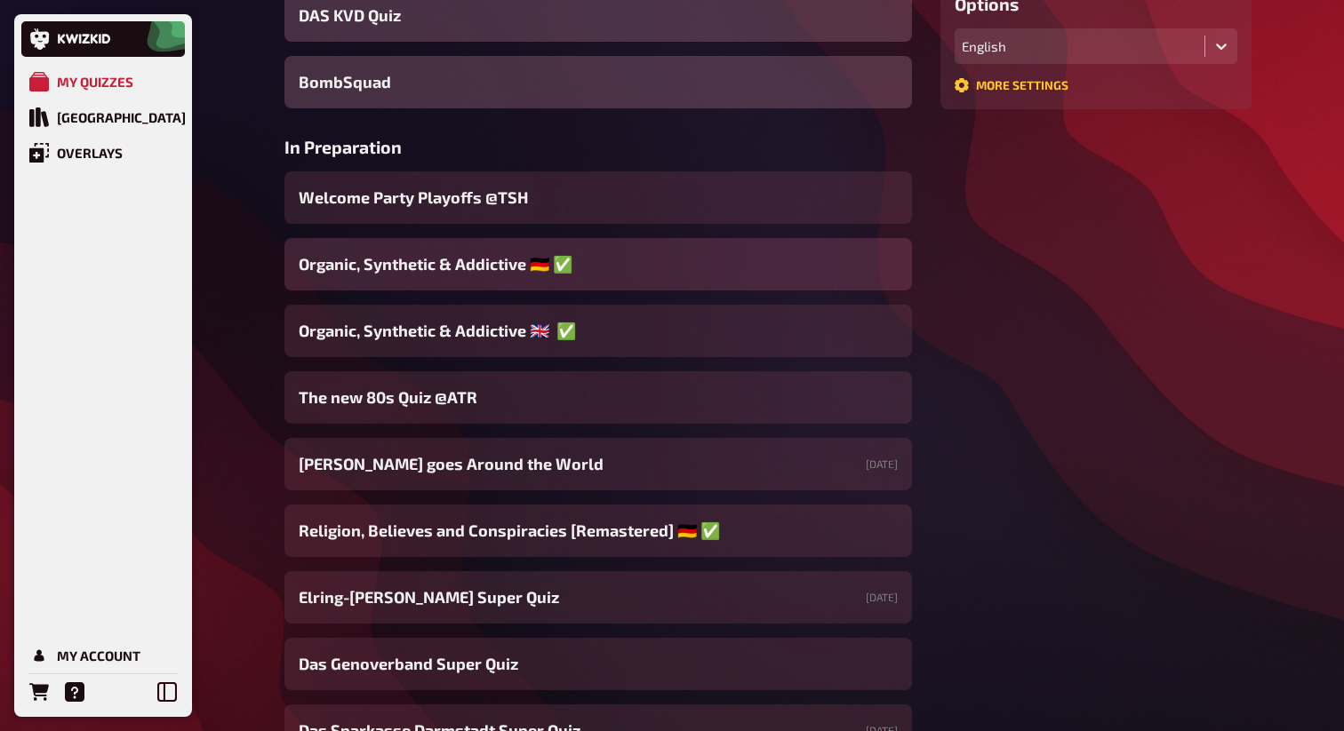
click at [497, 280] on div "Organic, Synthetic & Addictive ​🇩🇪 ​✅ ​" at bounding box center [597, 264] width 627 height 52
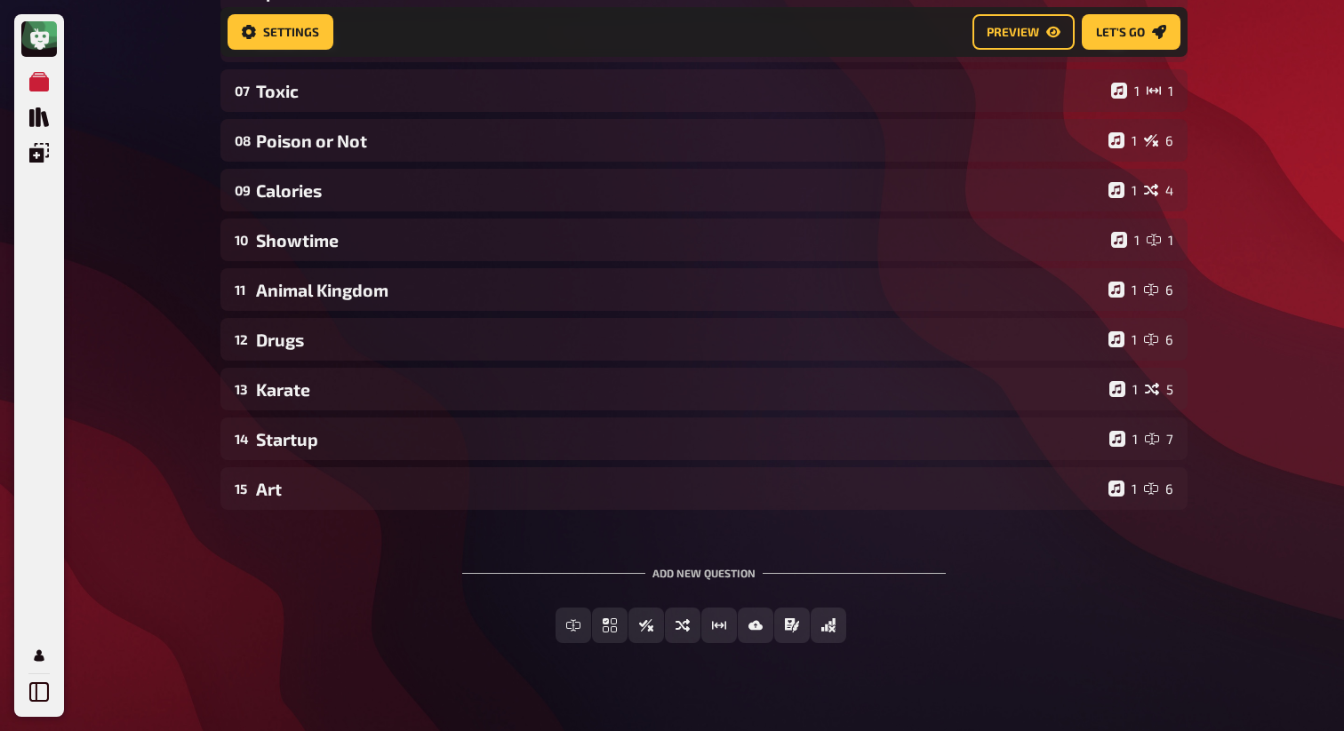
scroll to position [457, 0]
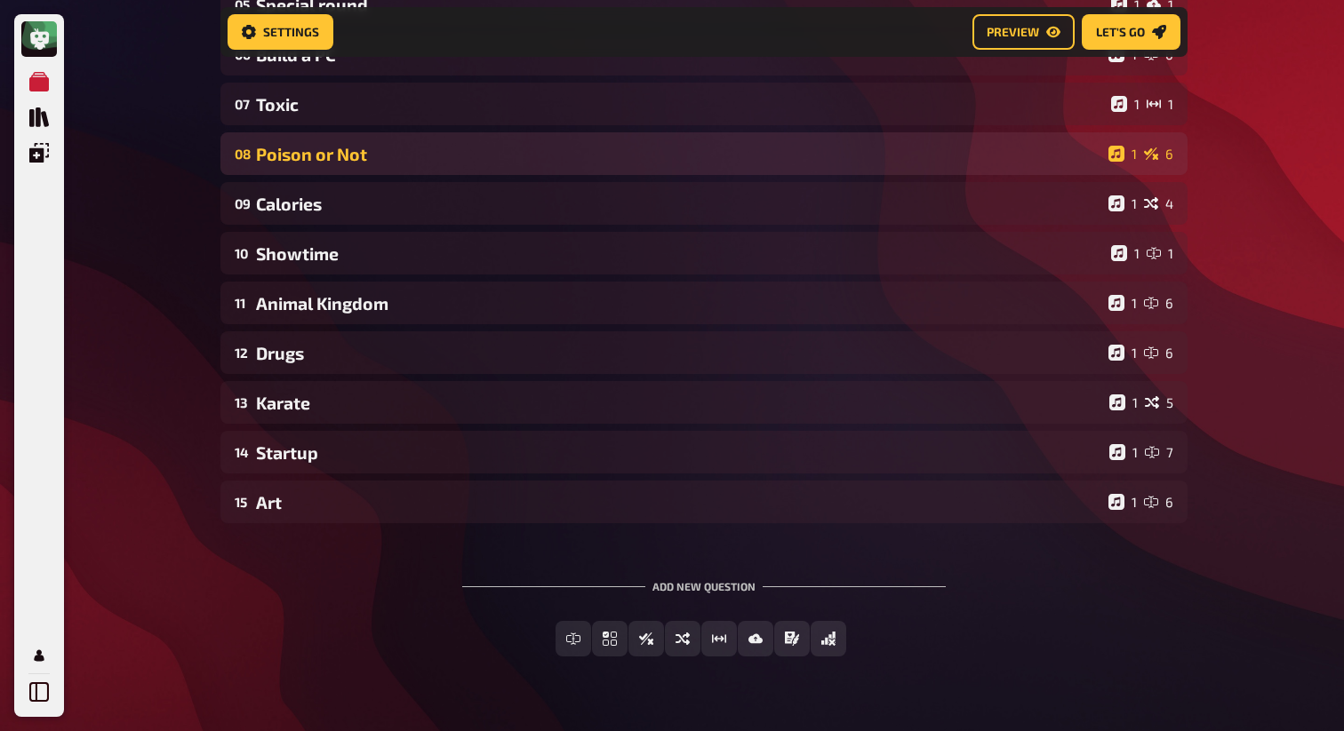
click at [434, 163] on div "Poison or Not" at bounding box center [678, 154] width 845 height 20
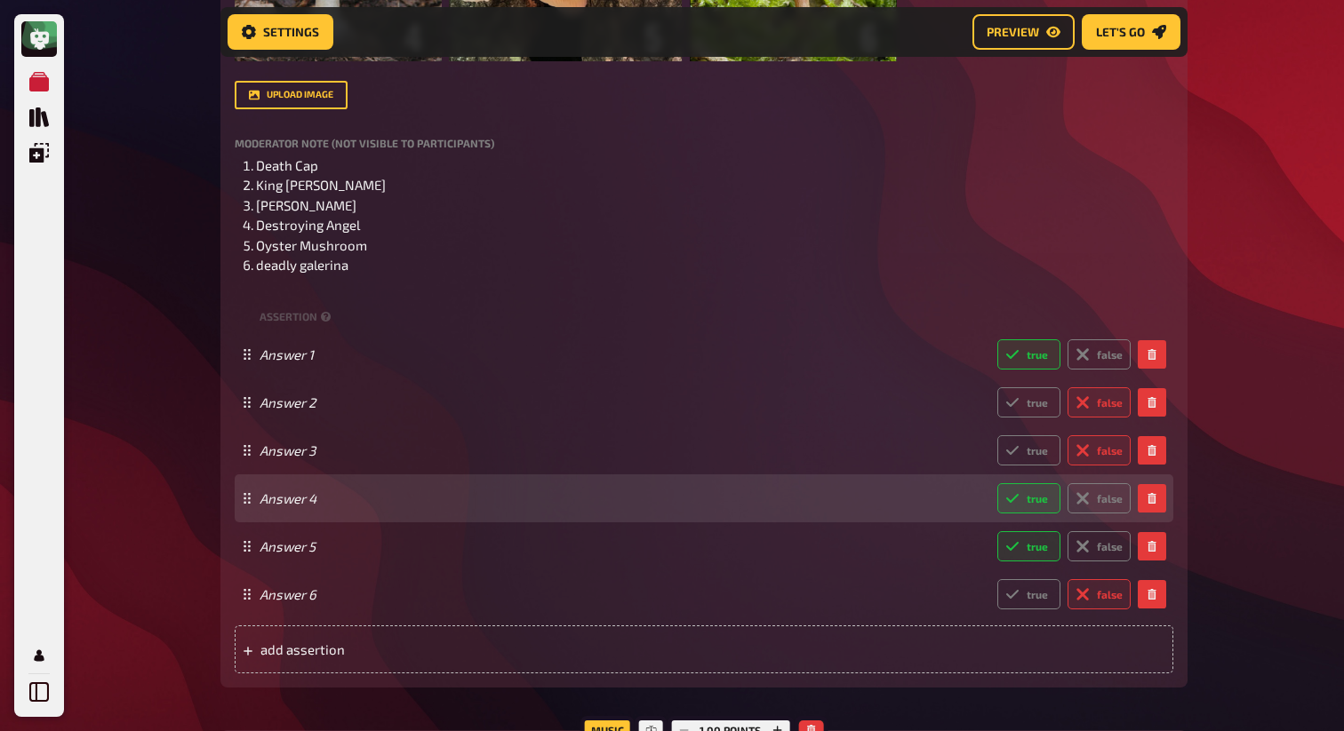
scroll to position [1409, 0]
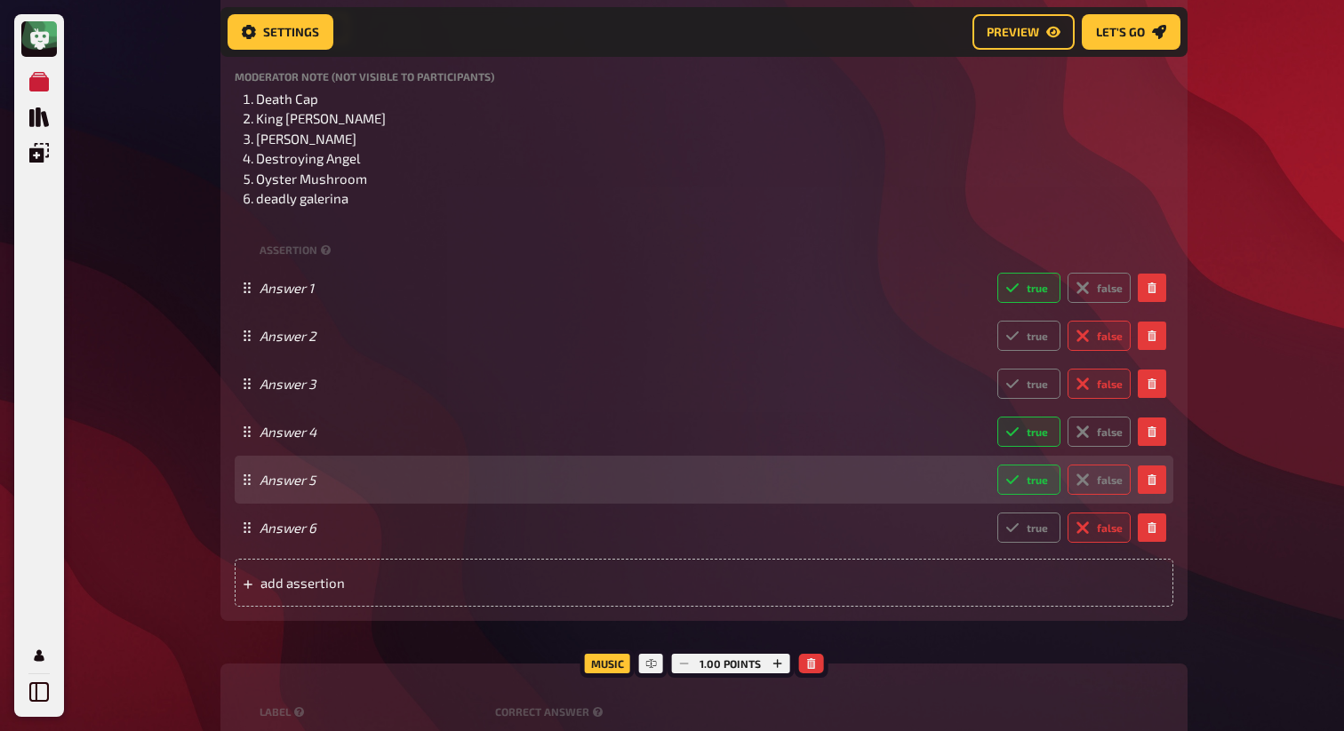
click at [1102, 474] on label "false" at bounding box center [1098, 480] width 63 height 30
click at [997, 465] on input "false" at bounding box center [996, 464] width 1 height 1
radio input "true"
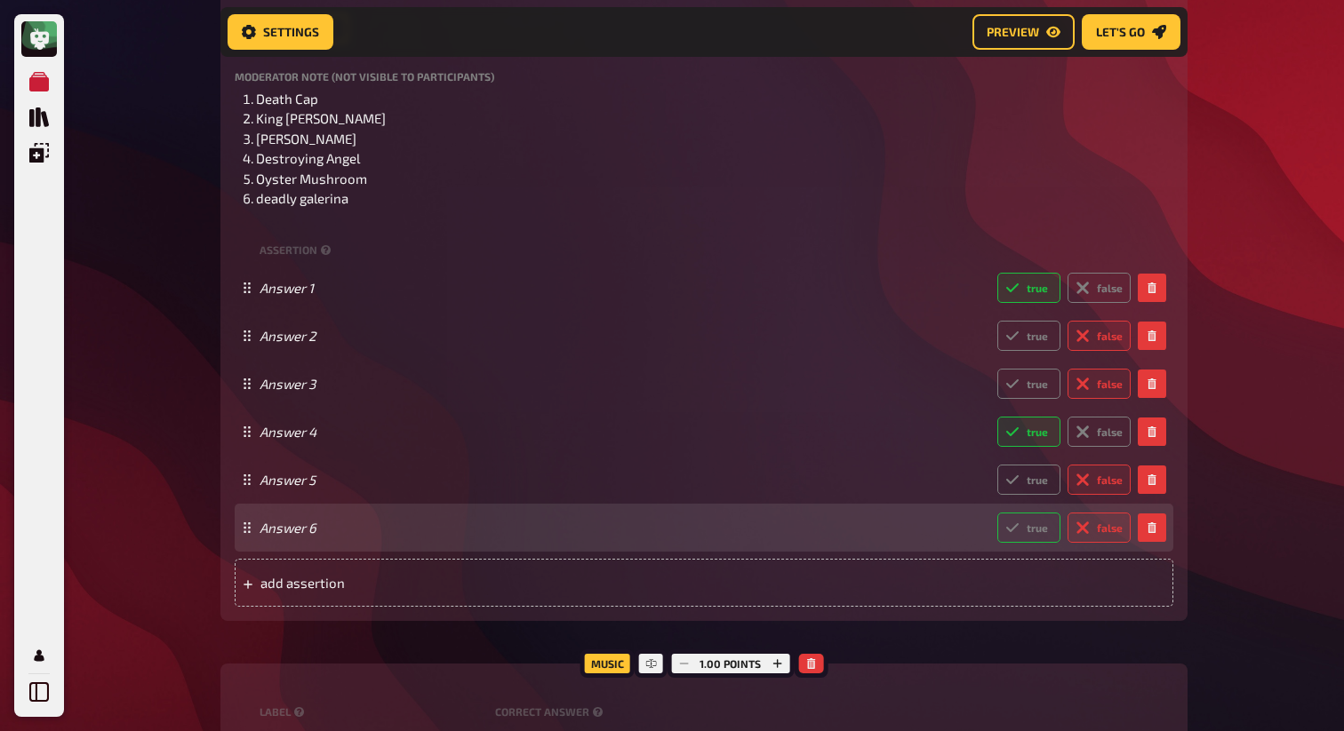
click at [1046, 528] on label "true" at bounding box center [1028, 528] width 63 height 30
click at [997, 513] on input "true" at bounding box center [996, 512] width 1 height 1
radio input "true"
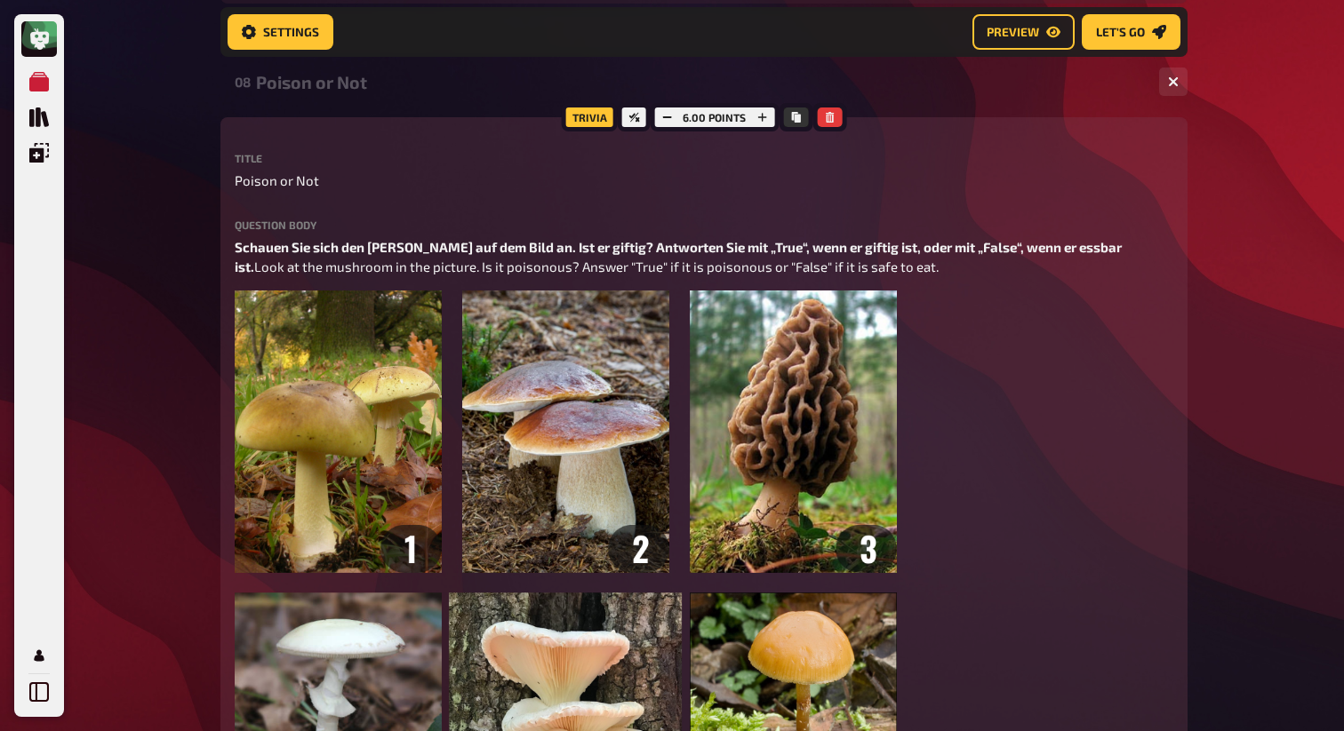
click at [411, 86] on div "Poison or Not" at bounding box center [700, 82] width 889 height 20
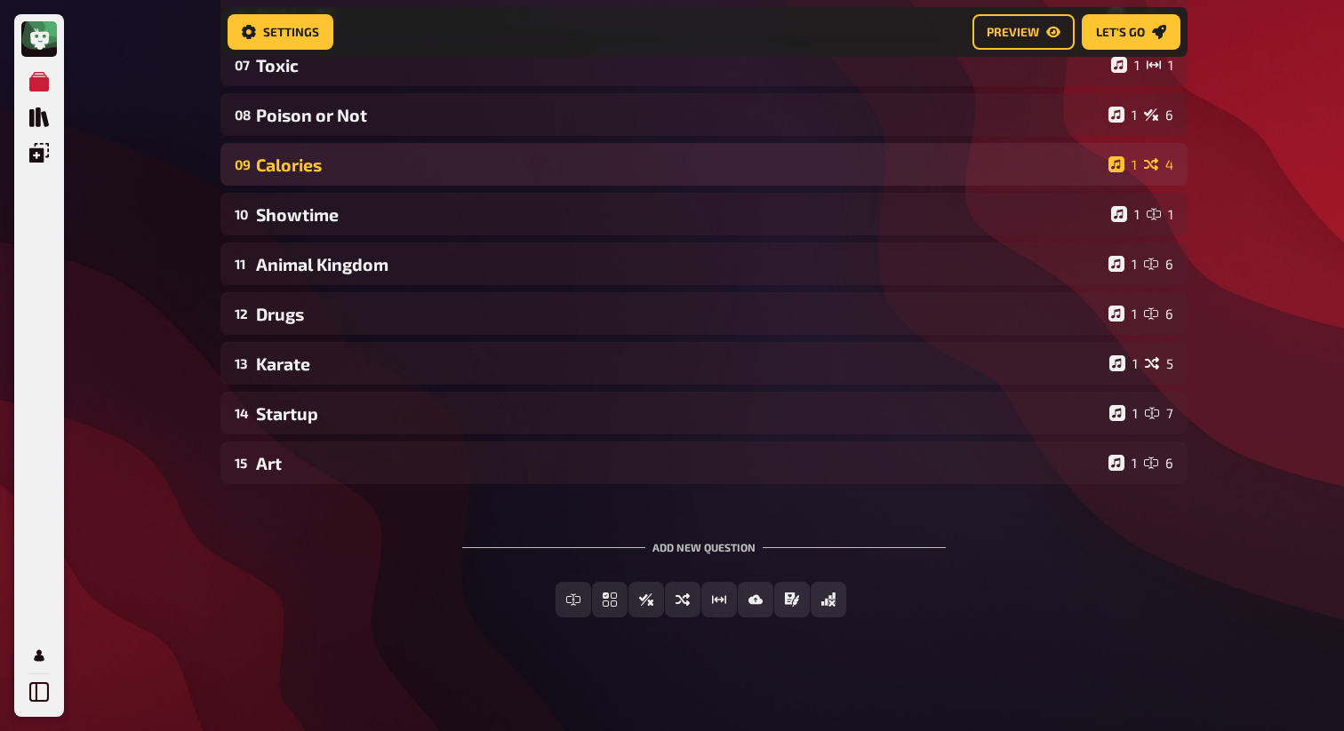
scroll to position [498, 0]
